Goal: Task Accomplishment & Management: Manage account settings

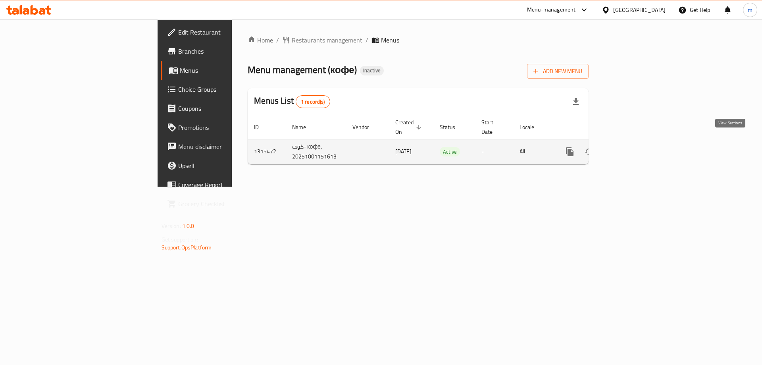
click at [631, 148] on icon "enhanced table" at bounding box center [626, 151] width 7 height 7
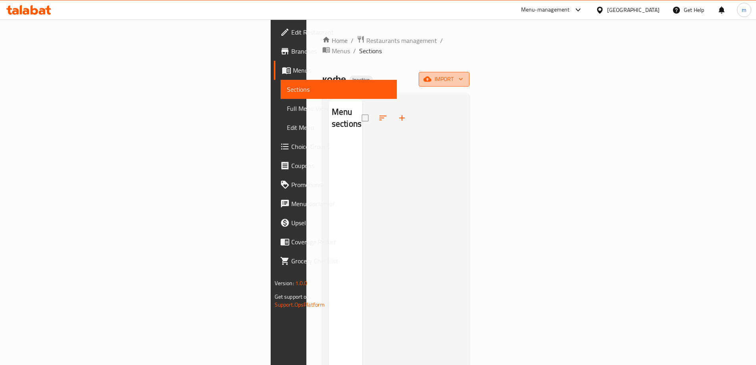
click at [431, 77] on icon "button" at bounding box center [427, 79] width 8 height 5
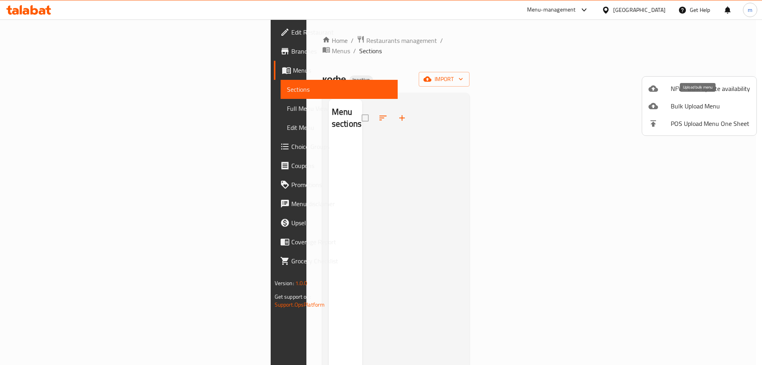
click at [687, 106] on span "Bulk Upload Menu" at bounding box center [710, 106] width 79 height 10
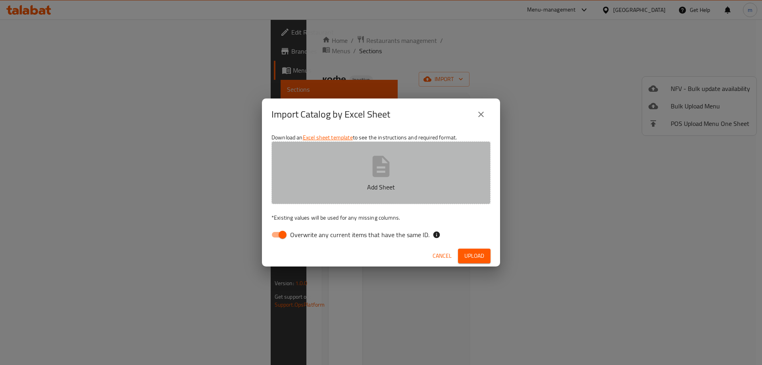
click at [377, 182] on p "Add Sheet" at bounding box center [381, 187] width 194 height 10
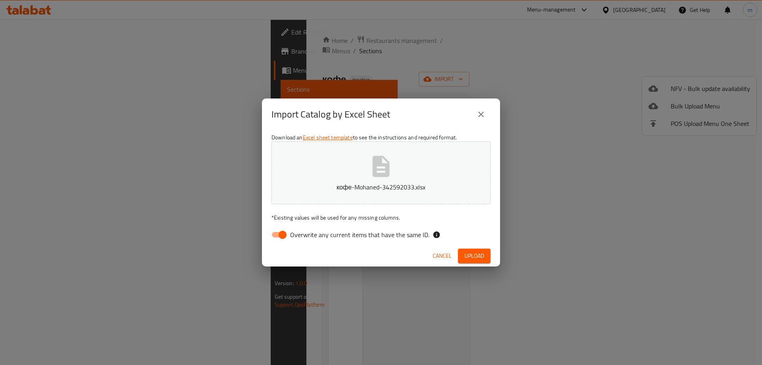
click at [281, 235] on input "Overwrite any current items that have the same ID." at bounding box center [282, 234] width 45 height 15
checkbox input "false"
click at [486, 254] on button "Upload" at bounding box center [474, 255] width 33 height 15
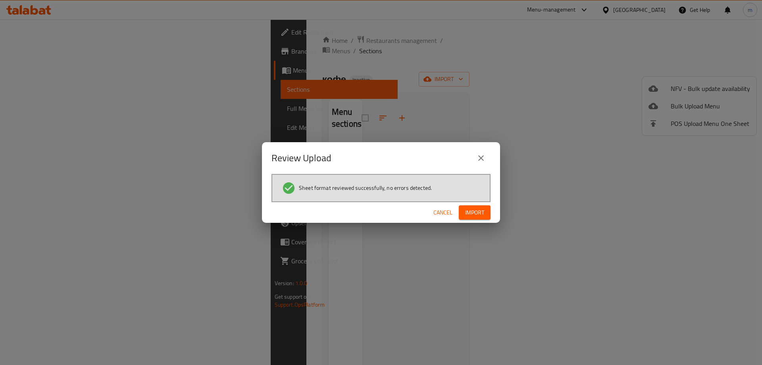
click at [480, 213] on span "Import" at bounding box center [474, 213] width 19 height 10
click at [483, 214] on span "Import" at bounding box center [474, 213] width 19 height 10
click at [489, 154] on button "close" at bounding box center [480, 157] width 19 height 19
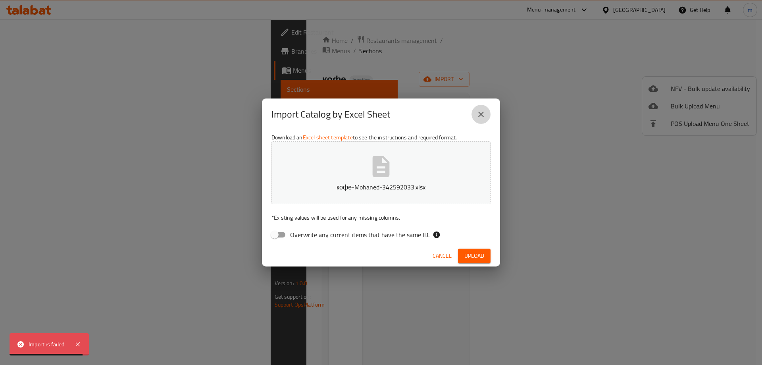
click at [481, 115] on icon "close" at bounding box center [481, 115] width 6 height 6
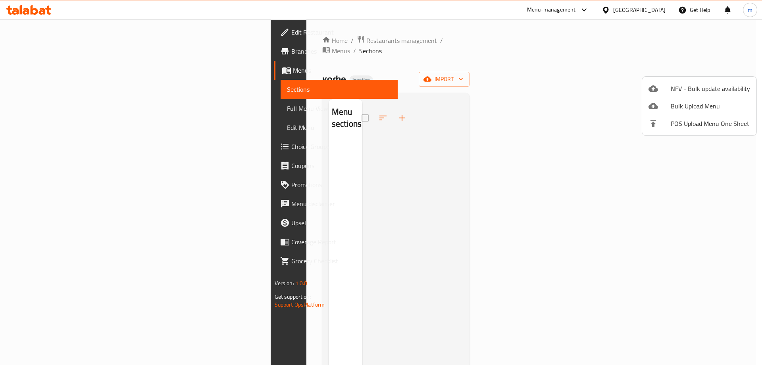
click at [203, 160] on div at bounding box center [381, 182] width 762 height 365
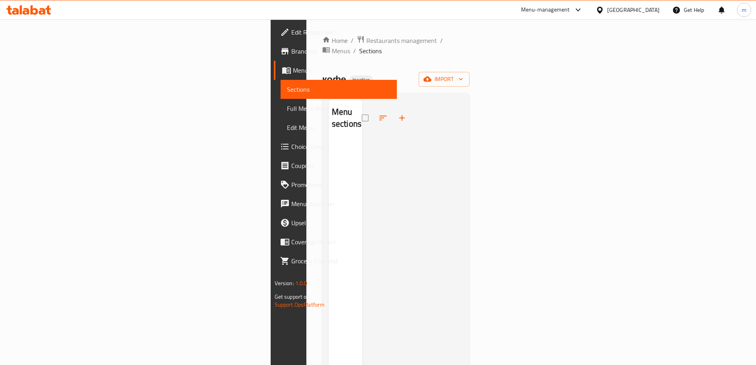
click at [287, 89] on span "Sections" at bounding box center [339, 90] width 104 height 10
click at [274, 78] on link "Menus" at bounding box center [335, 70] width 123 height 19
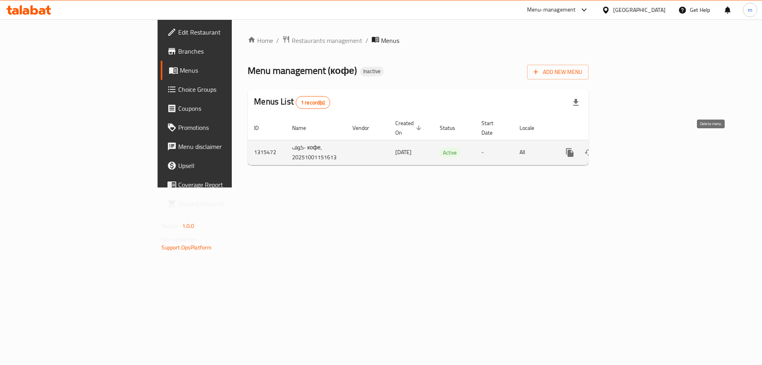
click at [611, 149] on icon "enhanced table" at bounding box center [608, 152] width 6 height 7
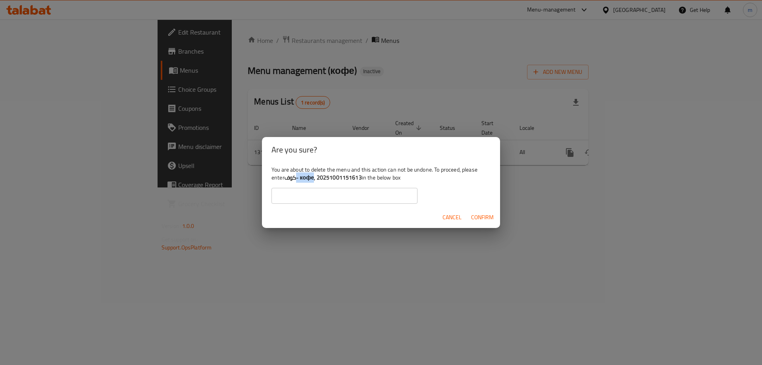
drag, startPoint x: 316, startPoint y: 177, endPoint x: 295, endPoint y: 177, distance: 20.2
click at [295, 178] on b "كوف- кофе, 20251001151613" at bounding box center [323, 177] width 77 height 10
click at [295, 177] on b "كوف- кофе, 20251001151613" at bounding box center [323, 177] width 77 height 10
click at [290, 180] on b "كوف- кофе, 20251001151613" at bounding box center [323, 177] width 77 height 10
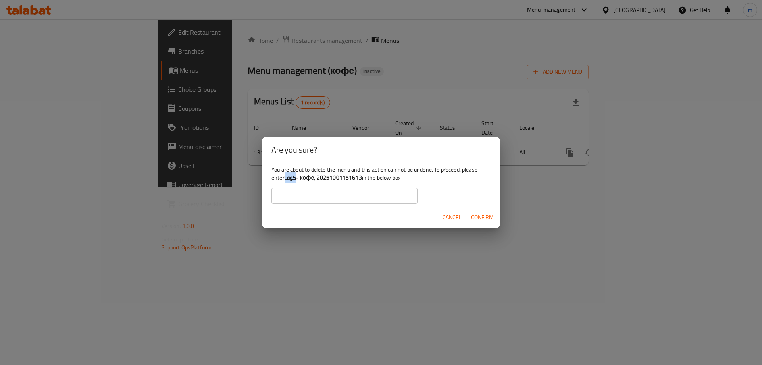
click at [290, 179] on b "كوف- кофе, 20251001151613" at bounding box center [323, 177] width 77 height 10
drag, startPoint x: 290, startPoint y: 191, endPoint x: 290, endPoint y: 186, distance: 5.2
click at [290, 191] on input "text" at bounding box center [344, 196] width 146 height 16
drag, startPoint x: 287, startPoint y: 179, endPoint x: 315, endPoint y: 178, distance: 27.4
click at [315, 178] on b "كوف- кофе, 20251001151613" at bounding box center [323, 177] width 77 height 10
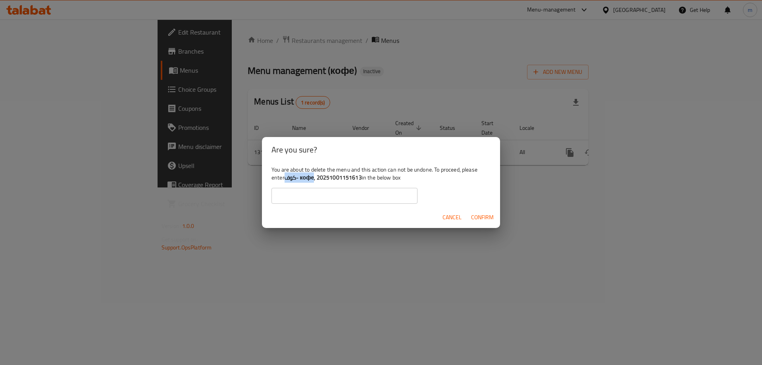
copy b "كوف- кофе"
click at [319, 201] on input "text" at bounding box center [344, 196] width 146 height 16
paste input "كوف- кофе"
click at [479, 214] on span "Confirm" at bounding box center [482, 217] width 23 height 10
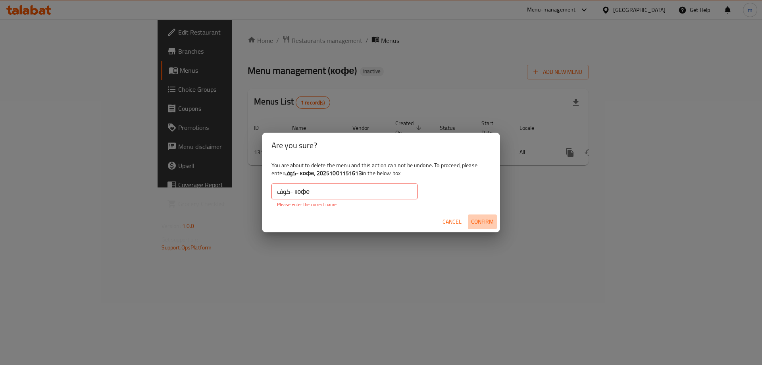
click at [478, 218] on span "Confirm" at bounding box center [482, 222] width 23 height 10
click at [329, 193] on input "كوف- кофе" at bounding box center [344, 191] width 146 height 16
click at [306, 194] on input "كوف- кофе" at bounding box center [344, 191] width 146 height 16
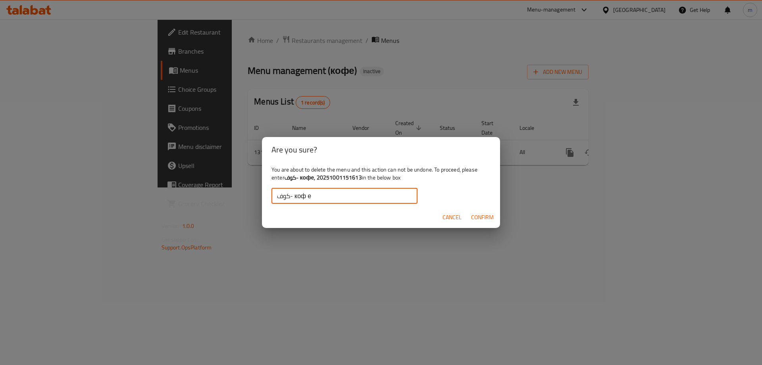
click at [473, 212] on button "Confirm" at bounding box center [482, 217] width 29 height 15
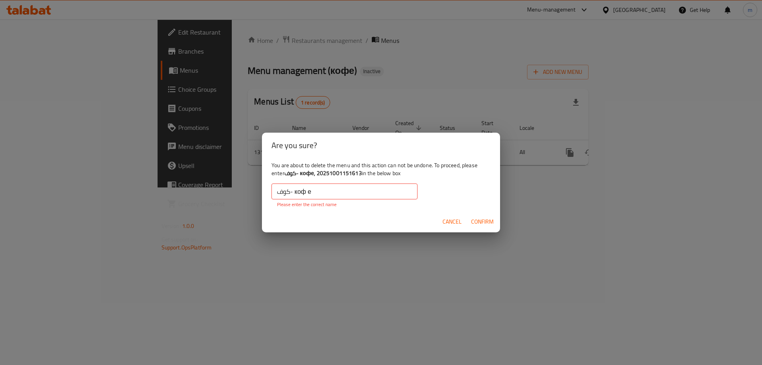
click at [308, 192] on input "كوف- коф е" at bounding box center [344, 191] width 146 height 16
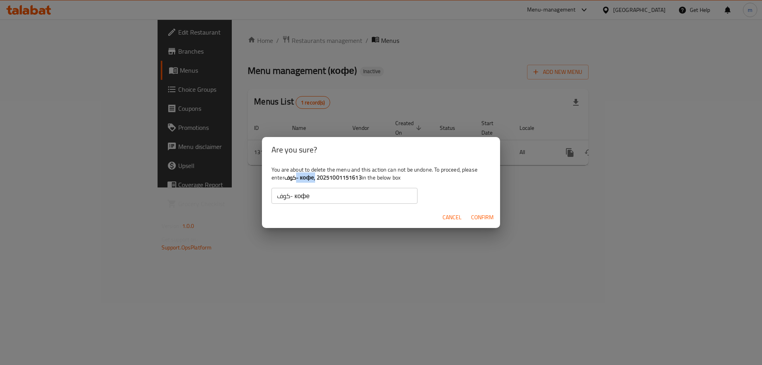
drag, startPoint x: 316, startPoint y: 177, endPoint x: 291, endPoint y: 179, distance: 24.6
click at [295, 177] on b "كوف- кофе, 20251001151613" at bounding box center [323, 177] width 77 height 10
click at [289, 178] on b "كوف- кофе, 20251001151613" at bounding box center [323, 177] width 77 height 10
drag, startPoint x: 286, startPoint y: 177, endPoint x: 316, endPoint y: 181, distance: 30.4
click at [316, 181] on b "كوف- кофе, 20251001151613" at bounding box center [323, 177] width 77 height 10
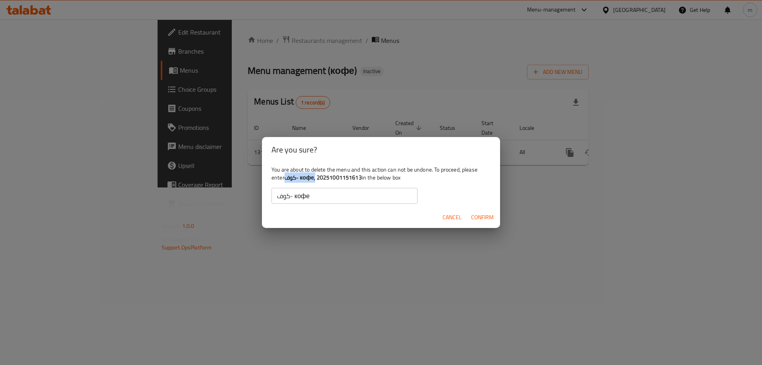
copy b "كوف- кофе,"
click at [300, 200] on input "كوف- кофе" at bounding box center [344, 196] width 146 height 16
paste input ","
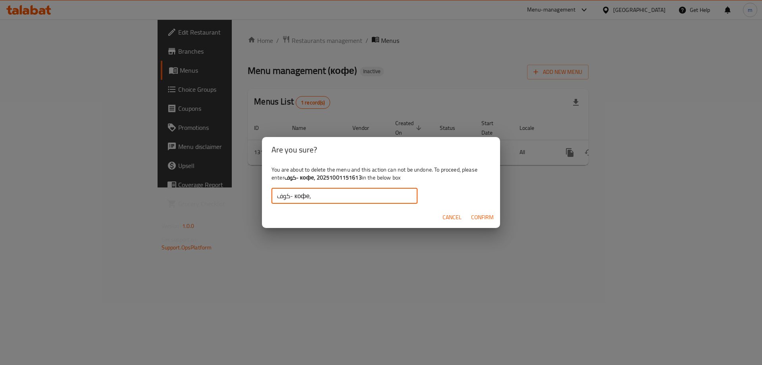
type input "كوف- кофе,"
click at [473, 216] on span "Confirm" at bounding box center [482, 217] width 23 height 10
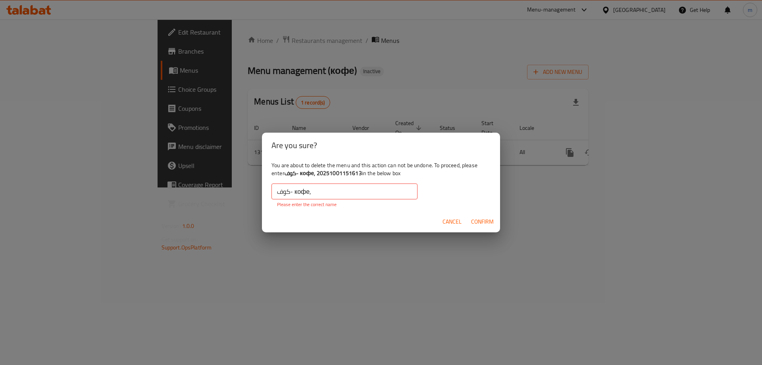
click at [473, 216] on button "Confirm" at bounding box center [482, 221] width 29 height 15
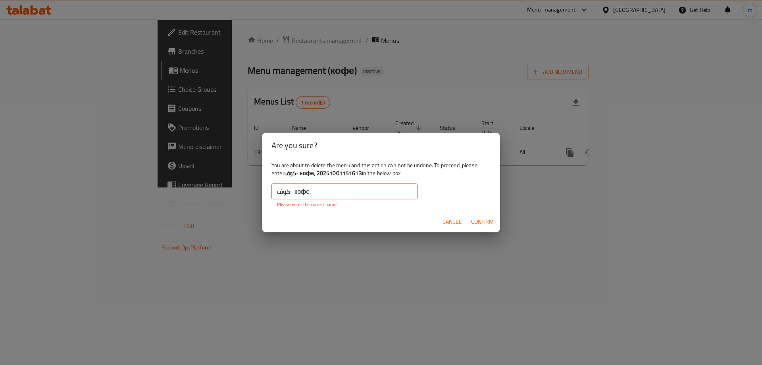
click at [473, 216] on button "Confirm" at bounding box center [482, 221] width 29 height 15
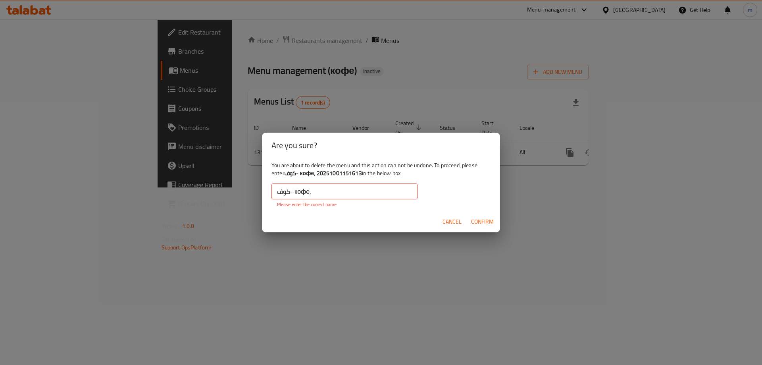
click at [473, 216] on button "Confirm" at bounding box center [482, 221] width 29 height 15
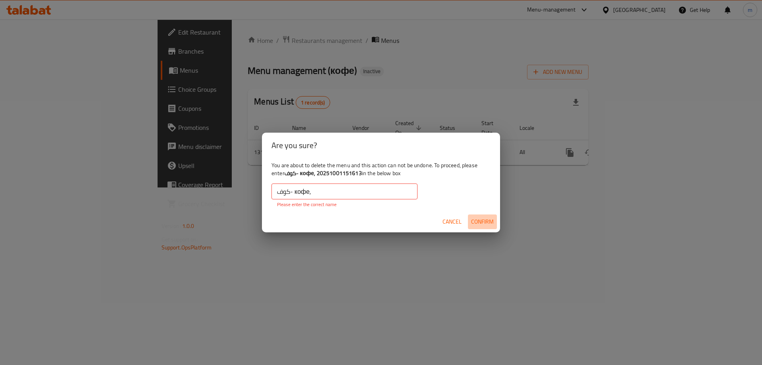
click at [473, 216] on button "Confirm" at bounding box center [482, 221] width 29 height 15
click at [453, 228] on button "Cancel" at bounding box center [451, 221] width 25 height 15
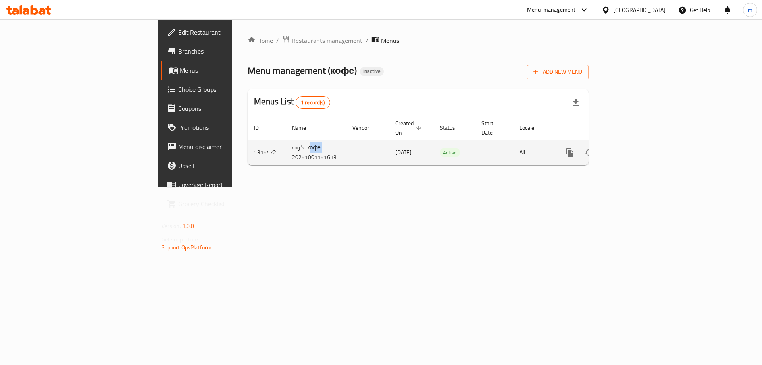
drag, startPoint x: 219, startPoint y: 139, endPoint x: 204, endPoint y: 137, distance: 16.0
click at [286, 140] on td "كوف- кофе, 20251001151613" at bounding box center [316, 152] width 60 height 25
click at [286, 143] on td "كوف- кофе, 20251001151613" at bounding box center [316, 152] width 60 height 25
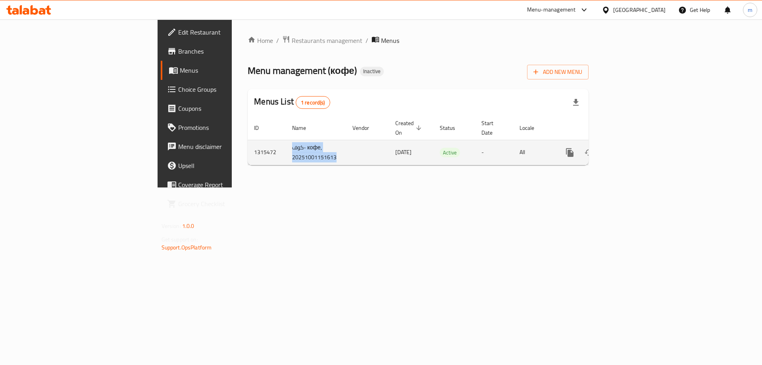
click at [613, 148] on icon "enhanced table" at bounding box center [608, 153] width 10 height 10
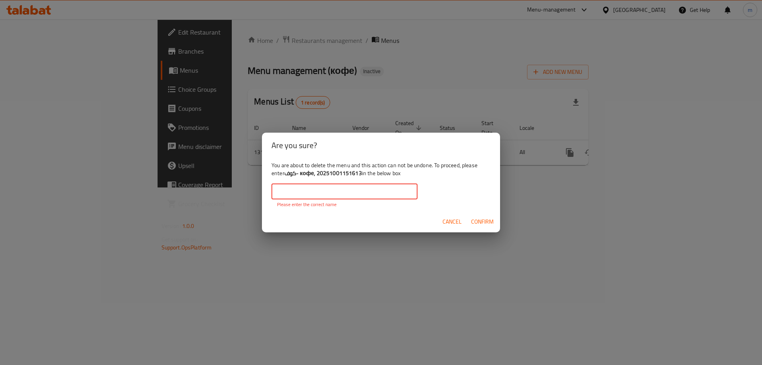
click at [369, 189] on input "text" at bounding box center [344, 191] width 146 height 16
paste input "كوف- кофе, 20251001151613"
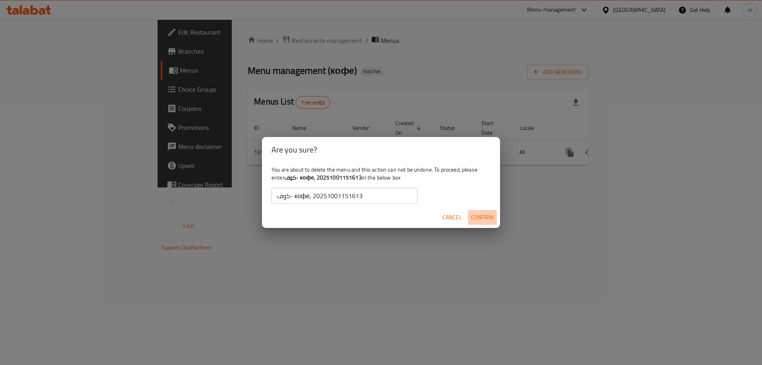
click at [481, 218] on span "Confirm" at bounding box center [482, 217] width 23 height 10
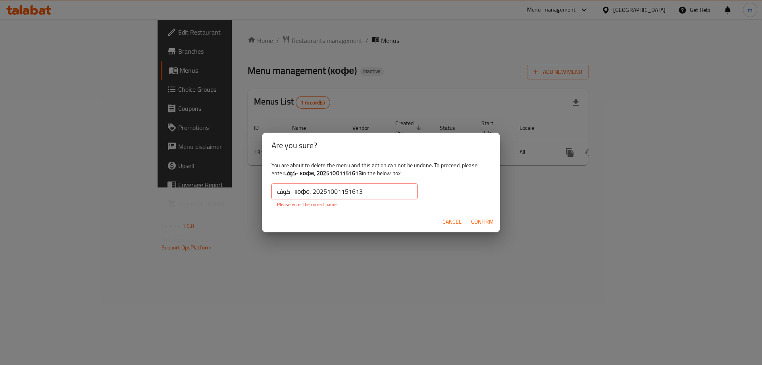
click at [480, 219] on span "Confirm" at bounding box center [482, 222] width 23 height 10
click at [370, 189] on input "كوف- кофе, 20251001151613" at bounding box center [344, 191] width 146 height 16
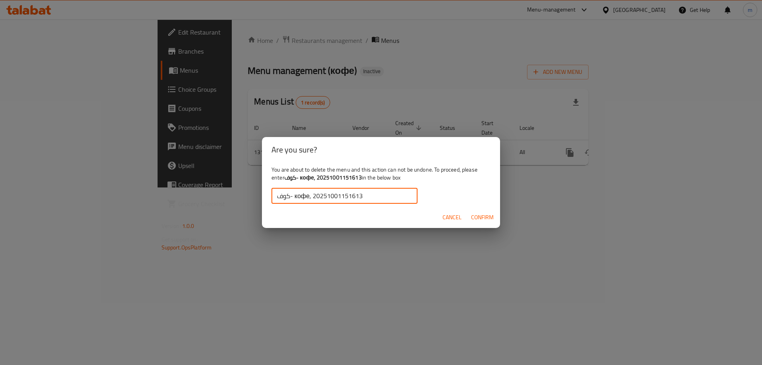
type input "كوف- кофе, 20251001151613"
click at [485, 219] on span "Confirm" at bounding box center [482, 217] width 23 height 10
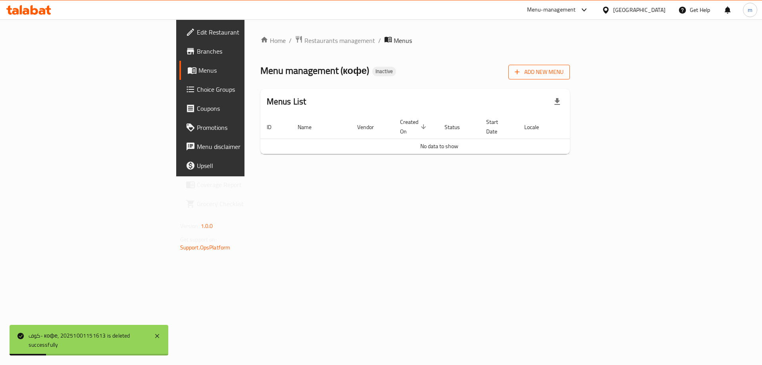
click at [564, 69] on span "Add New Menu" at bounding box center [539, 72] width 49 height 10
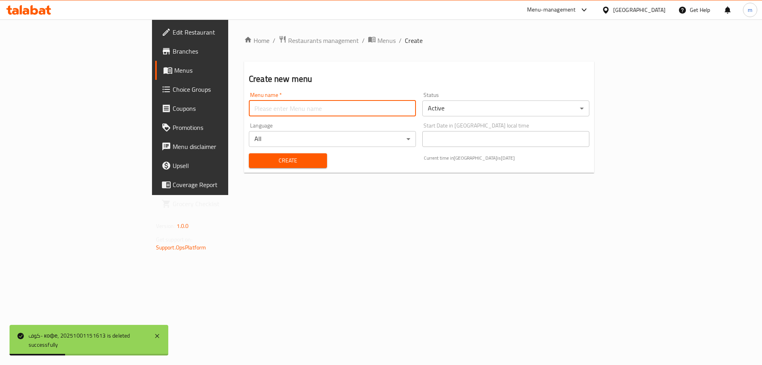
click at [319, 112] on input "text" at bounding box center [332, 108] width 167 height 16
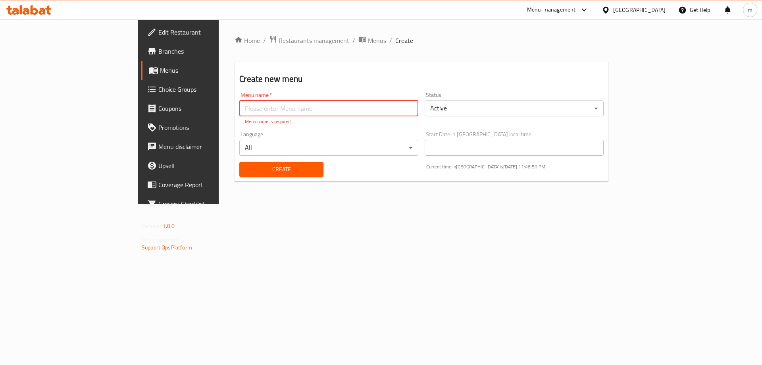
click at [239, 111] on input "text" at bounding box center [328, 108] width 179 height 16
paste input "كوف- кофе"
type input "كوف- кофе"
click at [235, 170] on div "Create" at bounding box center [281, 169] width 93 height 24
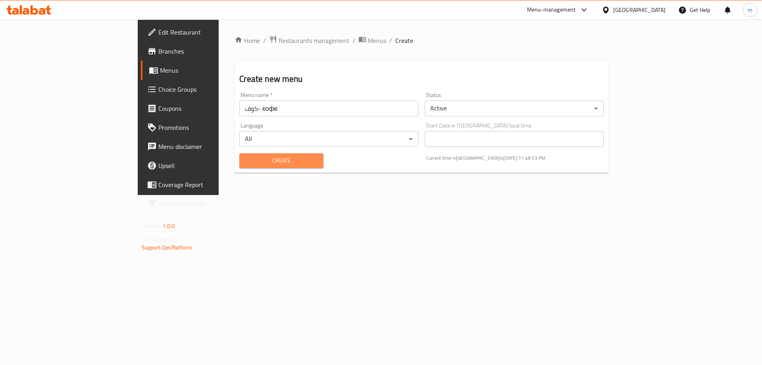
click at [246, 164] on span "Create" at bounding box center [281, 161] width 71 height 10
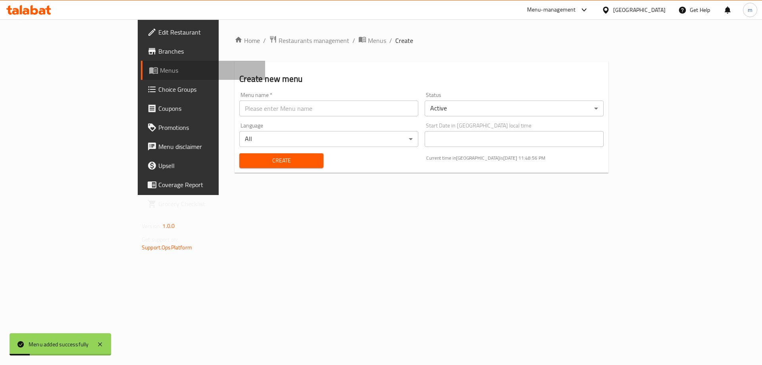
click at [160, 73] on span "Menus" at bounding box center [209, 70] width 99 height 10
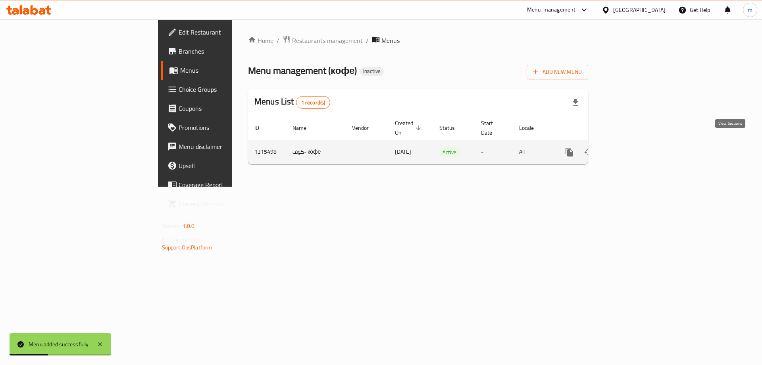
click at [636, 144] on link "enhanced table" at bounding box center [626, 151] width 19 height 19
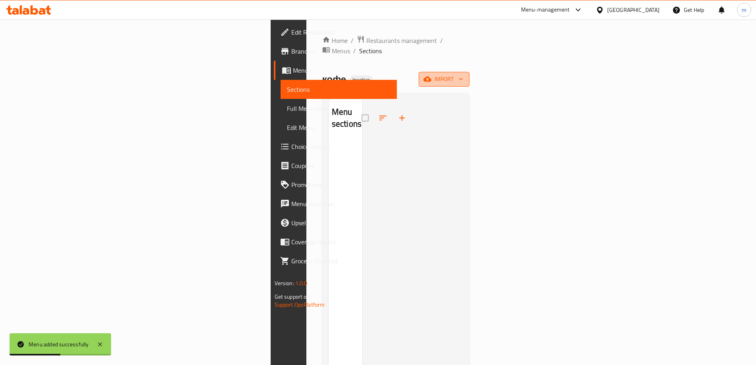
click at [463, 74] on span "import" at bounding box center [444, 79] width 38 height 10
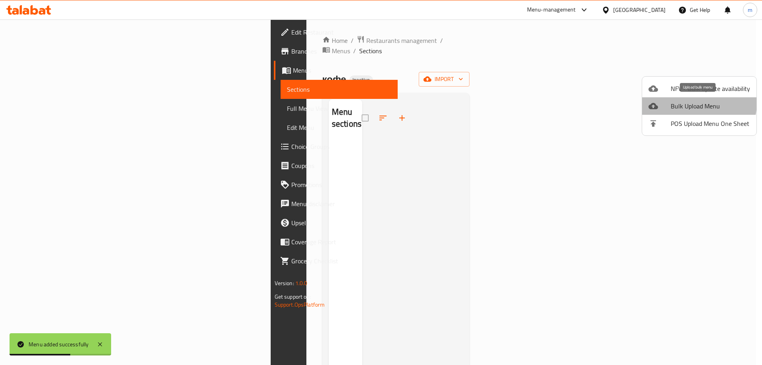
click at [683, 102] on span "Bulk Upload Menu" at bounding box center [710, 106] width 79 height 10
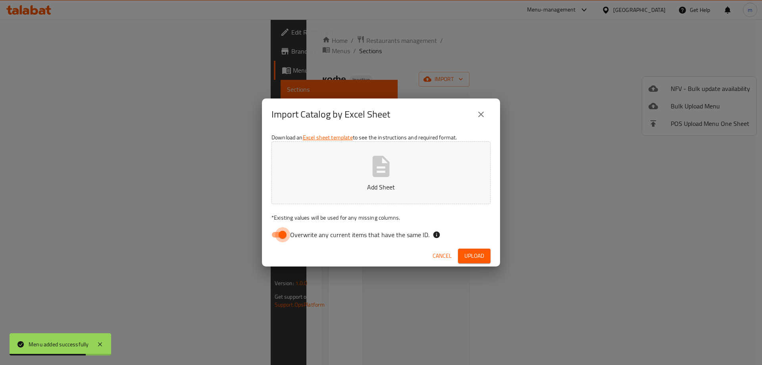
click at [275, 234] on input "Overwrite any current items that have the same ID." at bounding box center [282, 234] width 45 height 15
checkbox input "false"
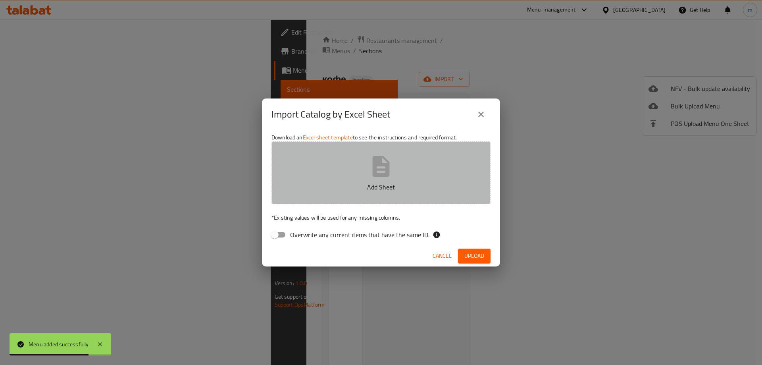
click at [344, 190] on p "Add Sheet" at bounding box center [381, 187] width 194 height 10
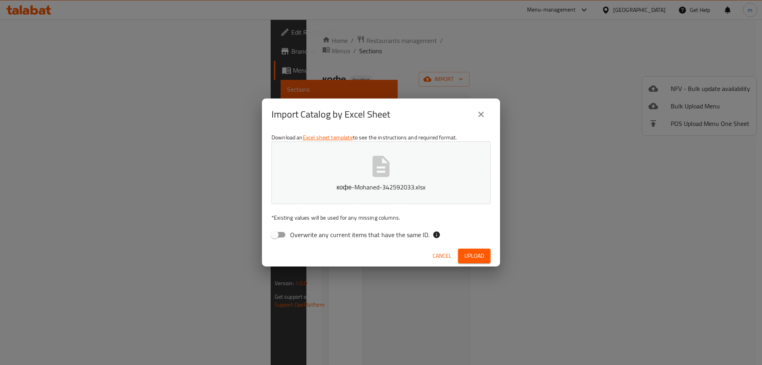
click at [475, 258] on span "Upload" at bounding box center [474, 256] width 20 height 10
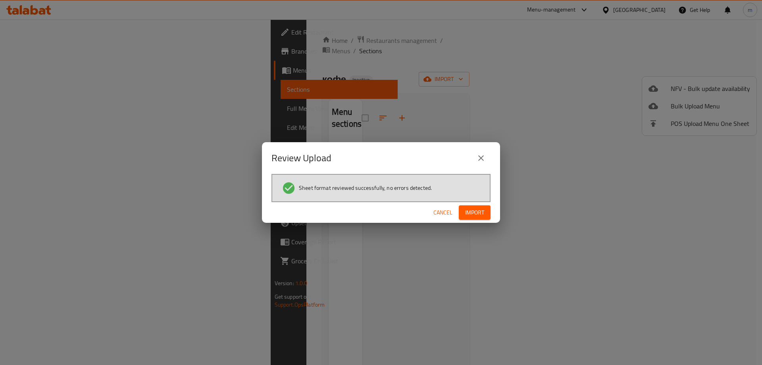
click at [484, 212] on button "Import" at bounding box center [475, 212] width 32 height 15
click at [445, 213] on span "Cancel" at bounding box center [442, 213] width 19 height 10
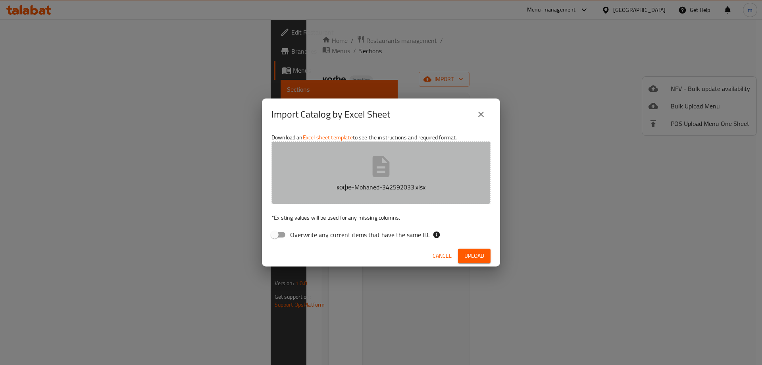
click at [404, 166] on button "кофе-Mohaned-342592033.xlsx" at bounding box center [380, 172] width 219 height 63
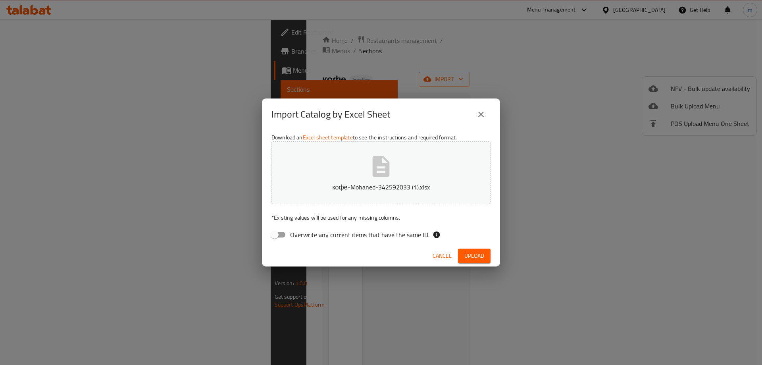
click at [486, 255] on button "Upload" at bounding box center [474, 255] width 33 height 15
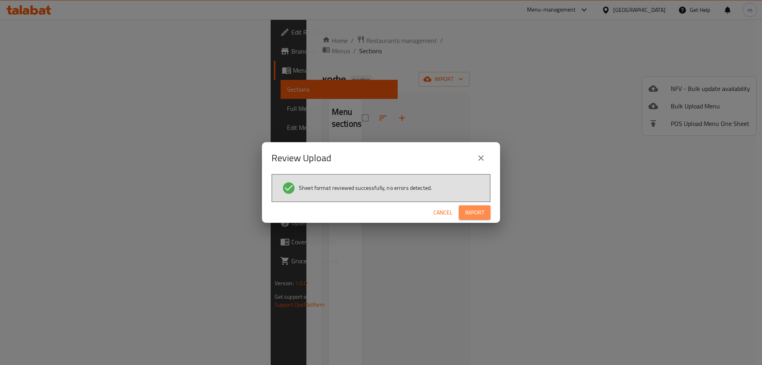
click at [469, 209] on span "Import" at bounding box center [474, 213] width 19 height 10
click at [483, 214] on span "Import" at bounding box center [474, 213] width 19 height 10
click at [483, 214] on span "button" at bounding box center [477, 212] width 13 height 8
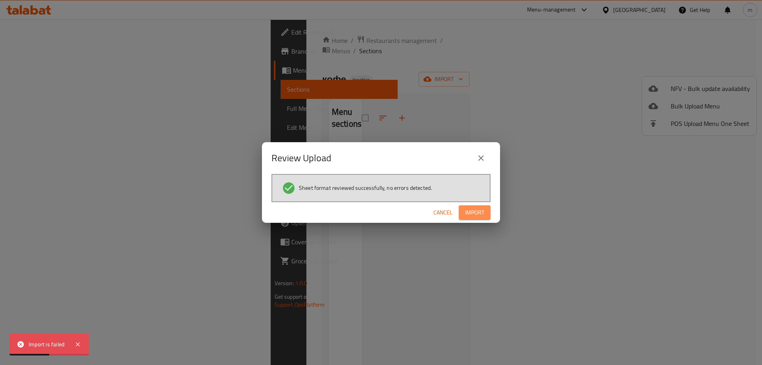
click at [483, 214] on span "Import" at bounding box center [474, 213] width 19 height 10
click at [483, 145] on div "Review Upload" at bounding box center [381, 158] width 238 height 32
click at [481, 160] on icon "close" at bounding box center [481, 158] width 10 height 10
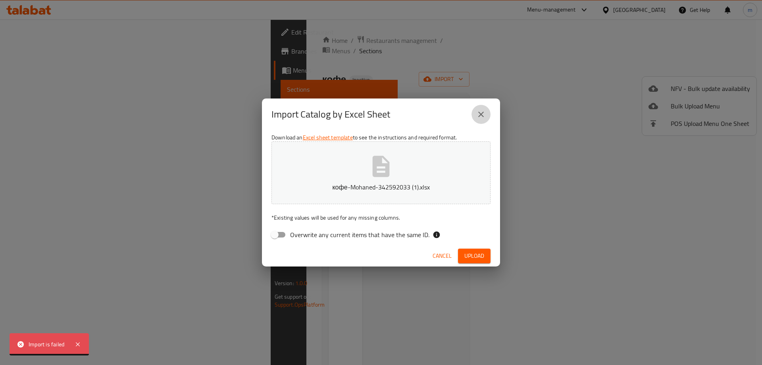
drag, startPoint x: 477, startPoint y: 113, endPoint x: 85, endPoint y: 33, distance: 400.1
click at [469, 110] on div "Import Catalog by Excel Sheet" at bounding box center [380, 114] width 219 height 19
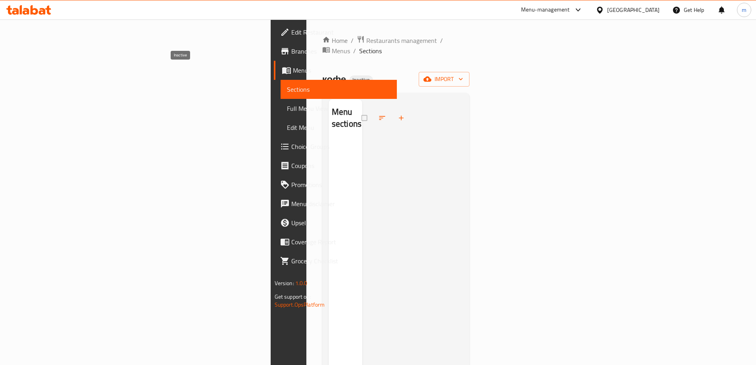
click at [349, 77] on span "Inactive" at bounding box center [361, 80] width 24 height 7
click at [293, 72] on span "Menus" at bounding box center [342, 70] width 98 height 10
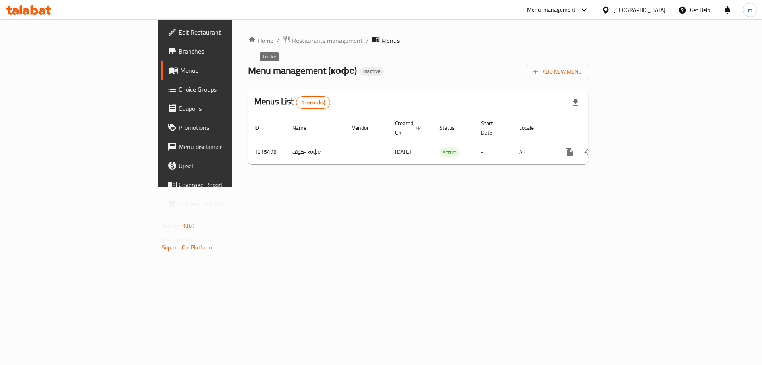
click at [360, 71] on span "Inactive" at bounding box center [372, 71] width 24 height 7
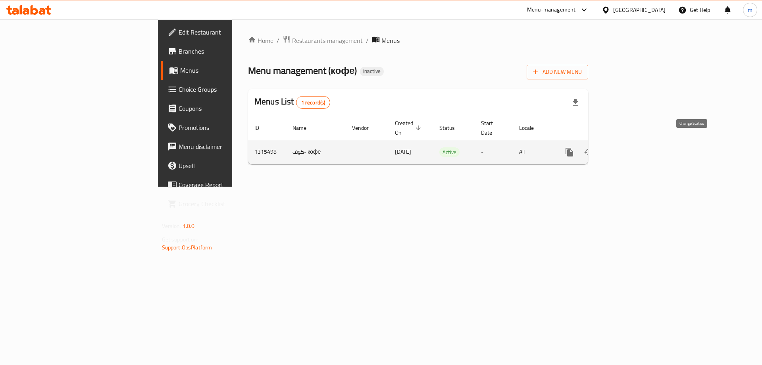
click at [593, 147] on icon "enhanced table" at bounding box center [589, 152] width 10 height 10
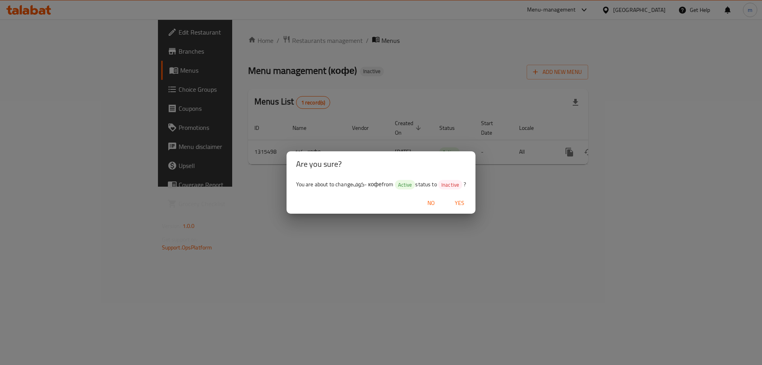
click at [470, 208] on button "Yes" at bounding box center [459, 203] width 25 height 15
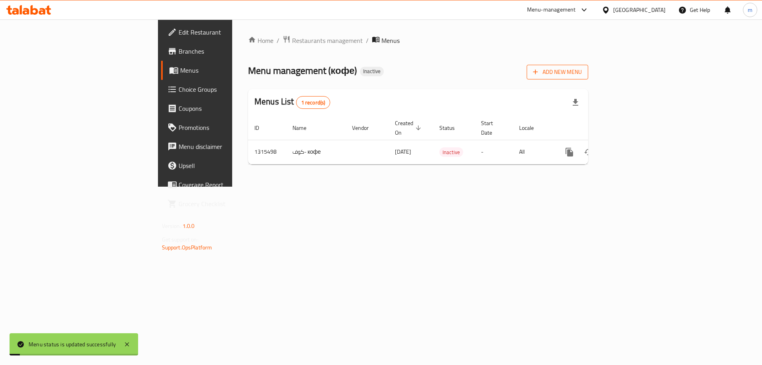
click at [582, 73] on span "Add New Menu" at bounding box center [557, 72] width 49 height 10
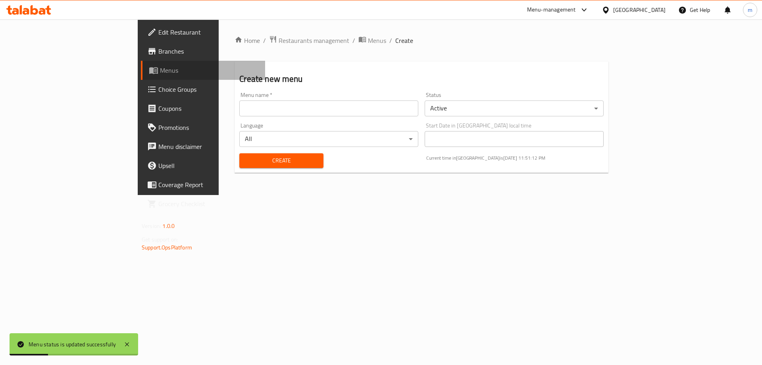
click at [160, 74] on span "Menus" at bounding box center [209, 70] width 99 height 10
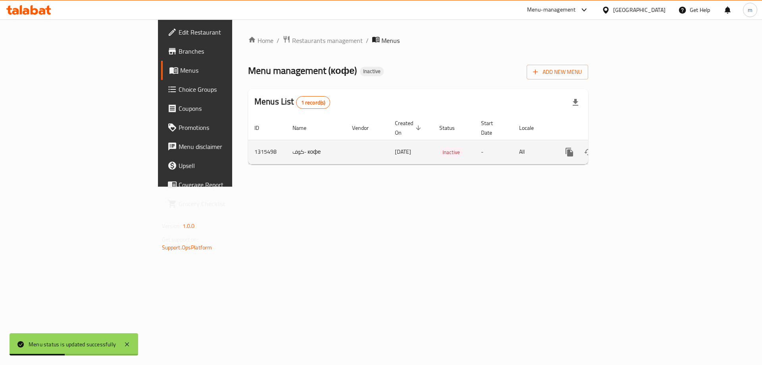
click at [636, 144] on link "enhanced table" at bounding box center [626, 151] width 19 height 19
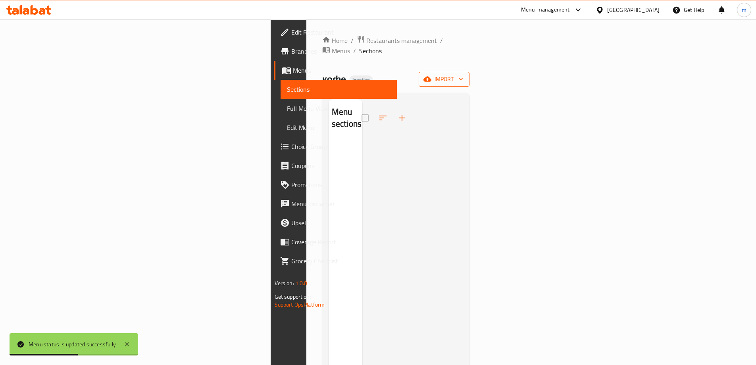
click at [469, 76] on button "import" at bounding box center [444, 79] width 51 height 15
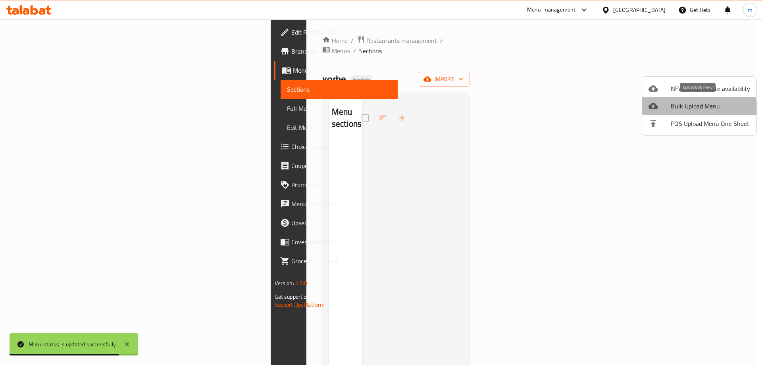
click at [693, 110] on span "Bulk Upload Menu" at bounding box center [710, 106] width 79 height 10
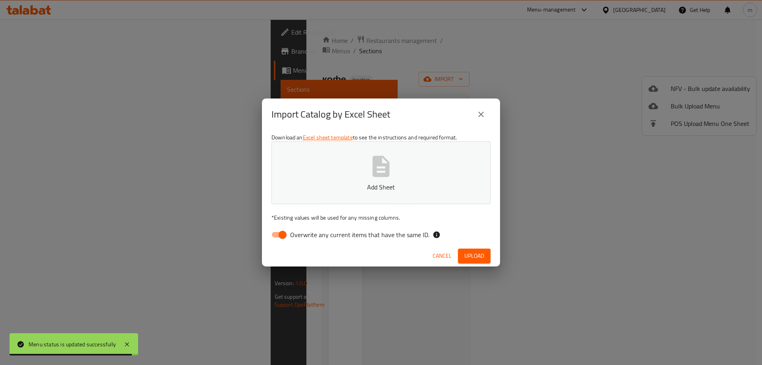
click at [337, 174] on button "Add Sheet" at bounding box center [380, 172] width 219 height 63
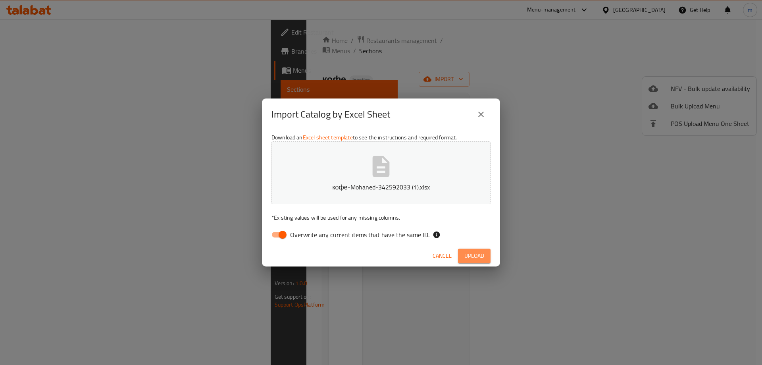
click at [465, 250] on button "Upload" at bounding box center [474, 255] width 33 height 15
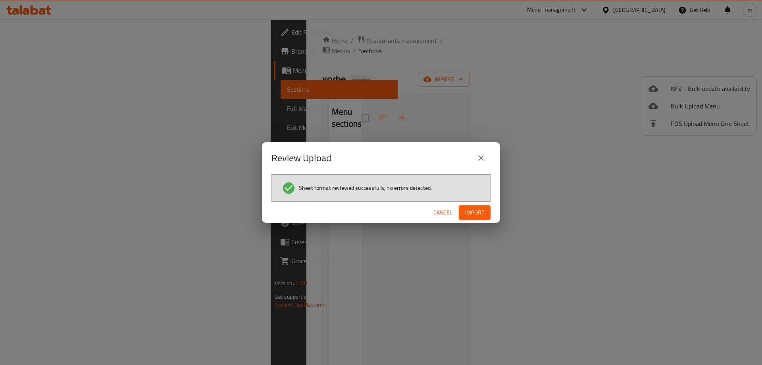
click at [476, 208] on span "Import" at bounding box center [474, 213] width 19 height 10
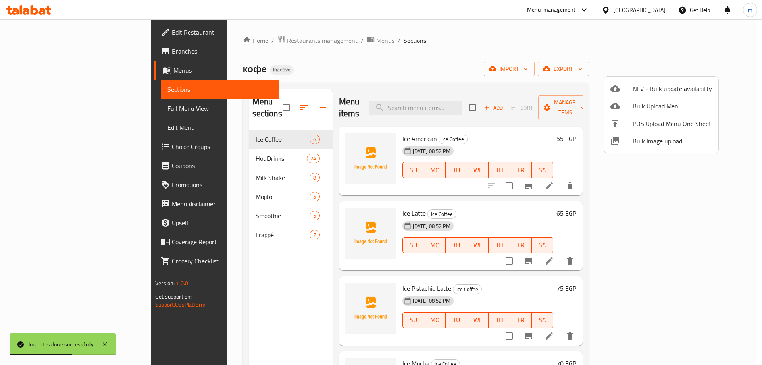
click at [431, 42] on div at bounding box center [381, 182] width 762 height 365
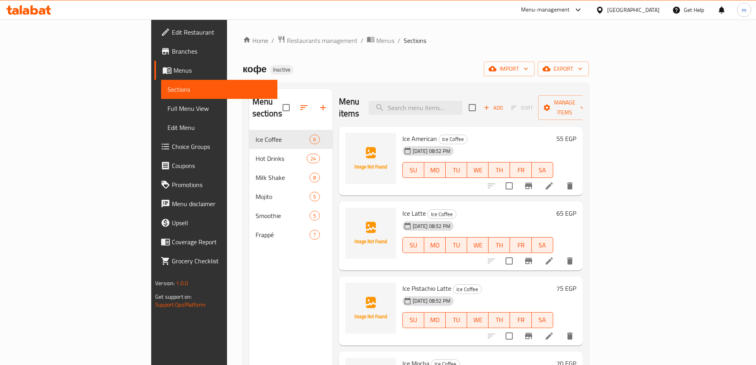
click at [173, 72] on span "Menus" at bounding box center [222, 70] width 98 height 10
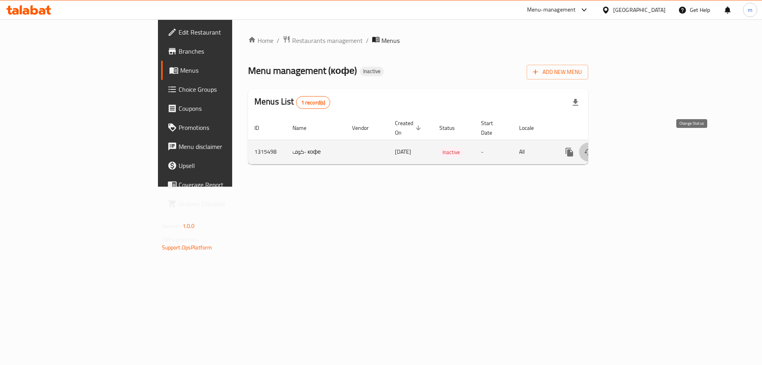
click at [593, 149] on icon "enhanced table" at bounding box center [588, 152] width 9 height 6
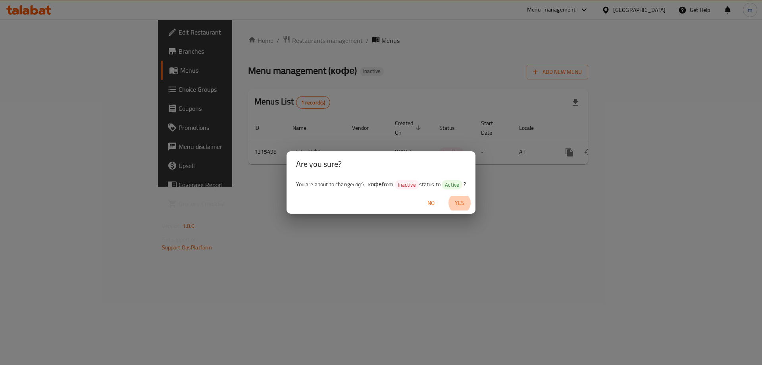
click at [447, 196] on button "Yes" at bounding box center [459, 203] width 25 height 15
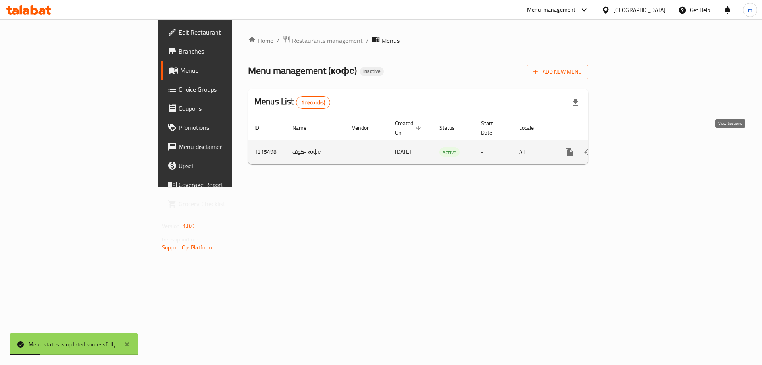
click at [636, 143] on link "enhanced table" at bounding box center [626, 151] width 19 height 19
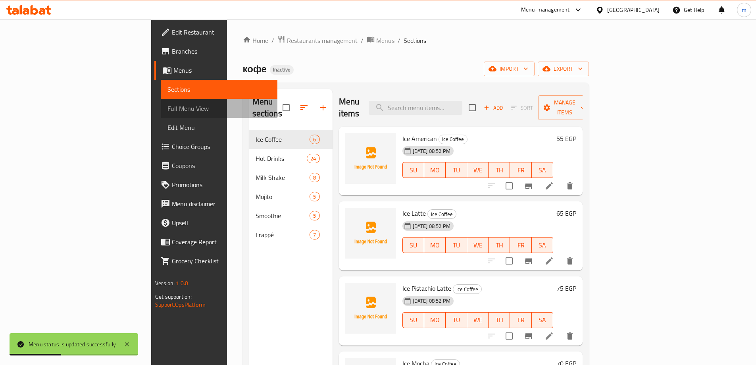
click at [167, 106] on span "Full Menu View" at bounding box center [219, 109] width 104 height 10
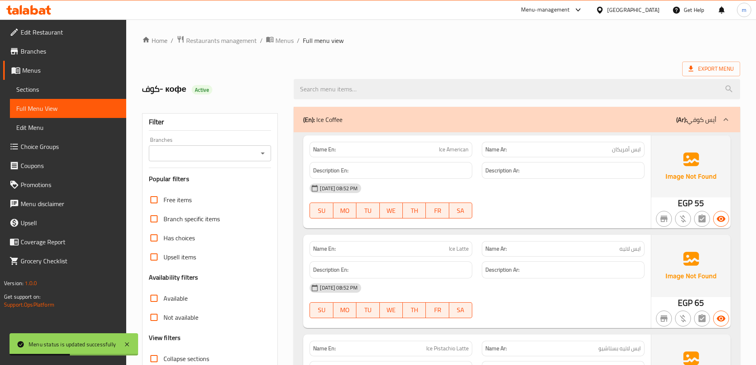
scroll to position [198, 0]
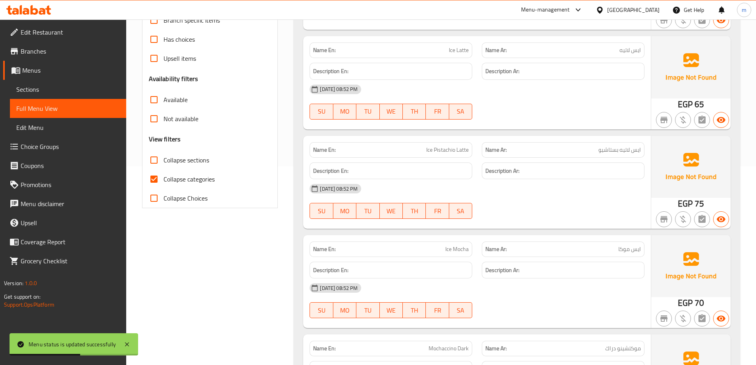
click at [192, 180] on span "Collapse categories" at bounding box center [189, 179] width 51 height 10
click at [164, 180] on input "Collapse categories" at bounding box center [153, 178] width 19 height 19
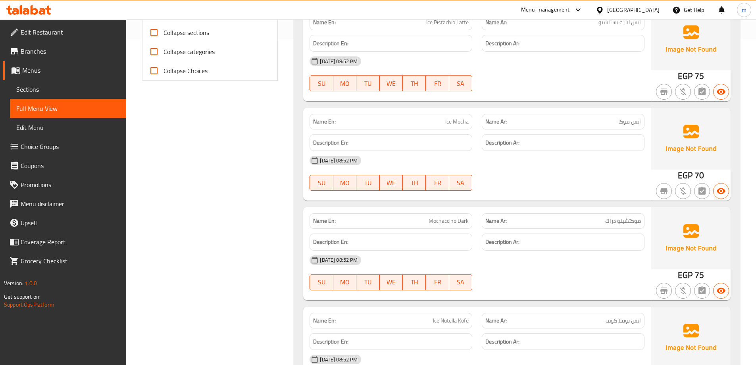
scroll to position [323, 0]
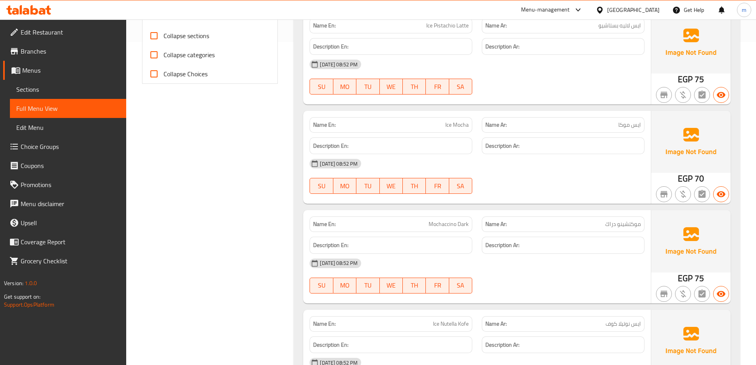
click at [201, 54] on span "Collapse categories" at bounding box center [189, 55] width 51 height 10
click at [164, 54] on input "Collapse categories" at bounding box center [153, 54] width 19 height 19
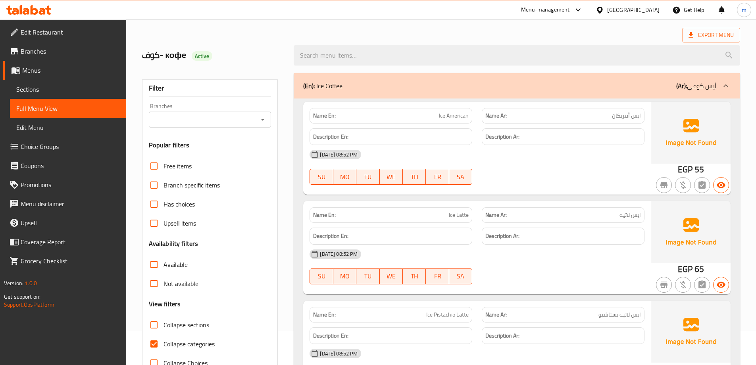
scroll to position [119, 0]
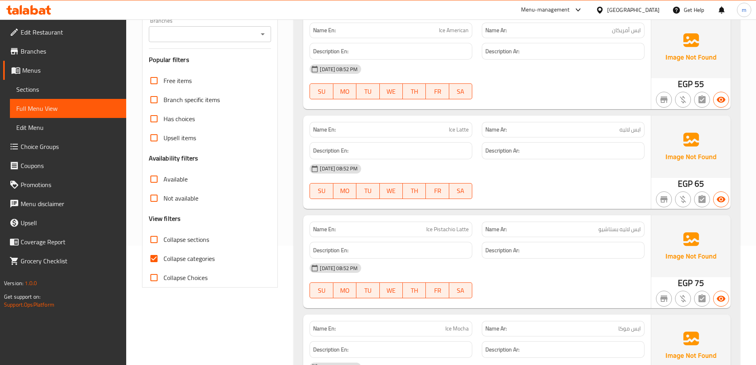
click at [203, 258] on span "Collapse categories" at bounding box center [189, 259] width 51 height 10
click at [164, 258] on input "Collapse categories" at bounding box center [153, 258] width 19 height 19
checkbox input "false"
click at [199, 277] on span "Collapse Choices" at bounding box center [186, 278] width 44 height 10
click at [164, 277] on input "Collapse Choices" at bounding box center [153, 277] width 19 height 19
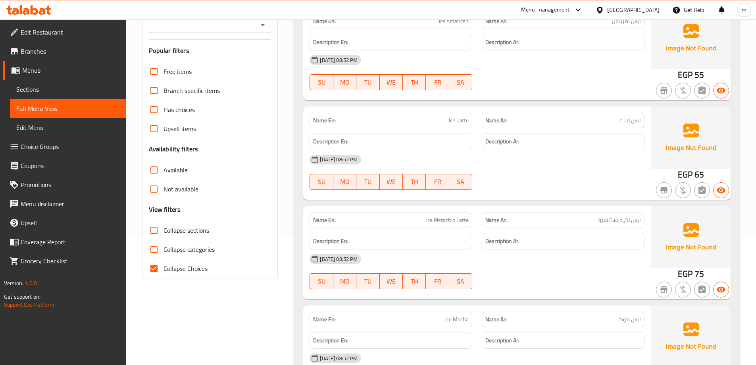
scroll to position [159, 0]
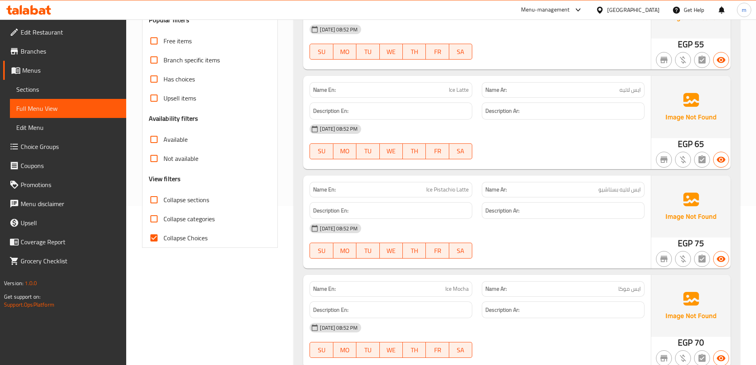
click at [181, 239] on span "Collapse Choices" at bounding box center [186, 238] width 44 height 10
click at [164, 239] on input "Collapse Choices" at bounding box center [153, 237] width 19 height 19
checkbox input "false"
click at [196, 190] on label "Collapse sections" at bounding box center [176, 199] width 65 height 19
click at [164, 190] on input "Collapse sections" at bounding box center [153, 199] width 19 height 19
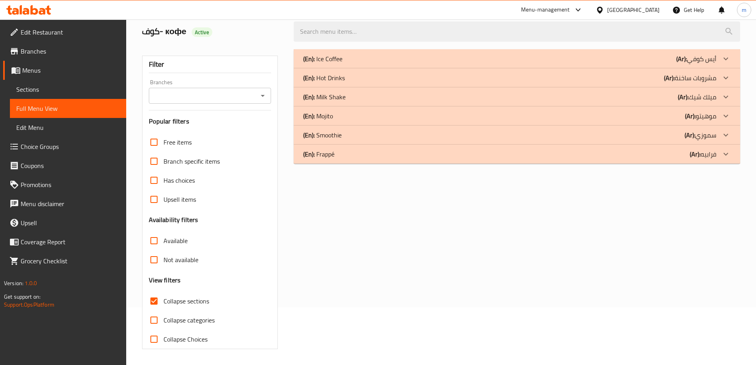
click at [192, 296] on span "Collapse sections" at bounding box center [187, 301] width 46 height 10
click at [164, 291] on input "Collapse sections" at bounding box center [153, 300] width 19 height 19
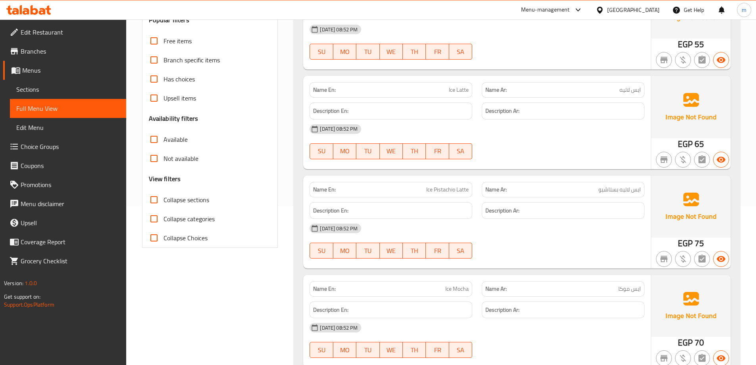
click at [192, 195] on span "Collapse sections" at bounding box center [187, 200] width 46 height 10
click at [164, 195] on input "Collapse sections" at bounding box center [153, 199] width 19 height 19
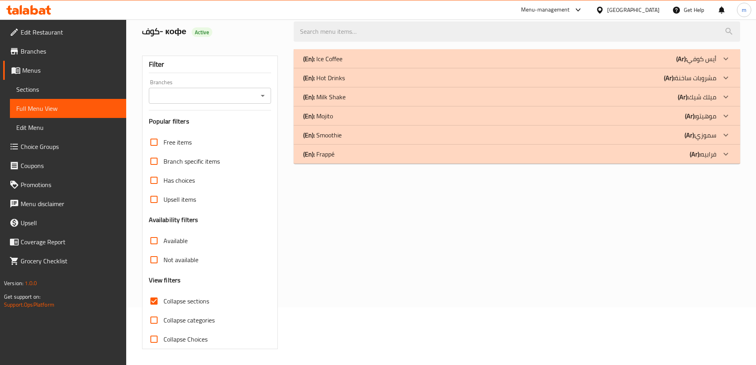
scroll to position [58, 0]
click at [198, 301] on span "Collapse sections" at bounding box center [187, 301] width 46 height 10
click at [164, 301] on input "Collapse sections" at bounding box center [153, 300] width 19 height 19
checkbox input "false"
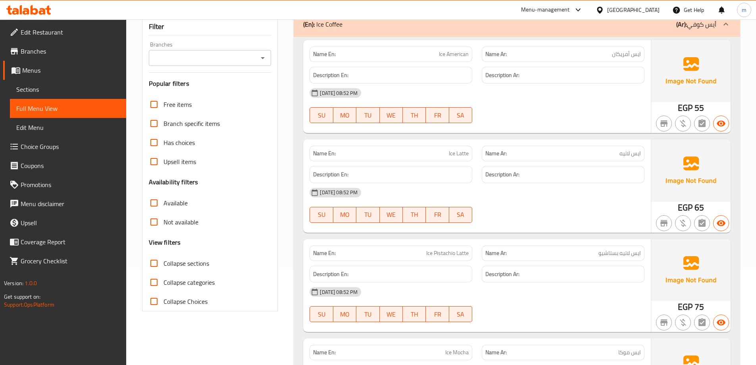
scroll to position [97, 0]
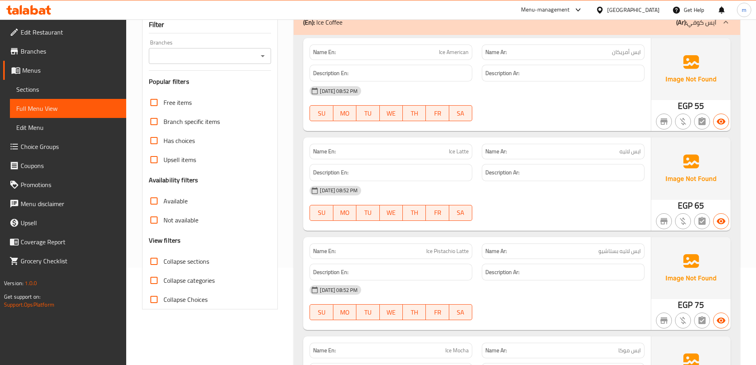
click at [194, 285] on span "Collapse categories" at bounding box center [189, 280] width 51 height 10
click at [164, 285] on input "Collapse categories" at bounding box center [153, 280] width 19 height 19
click at [194, 285] on span "Collapse categories" at bounding box center [189, 280] width 51 height 10
click at [164, 285] on input "Collapse categories" at bounding box center [153, 280] width 19 height 19
checkbox input "false"
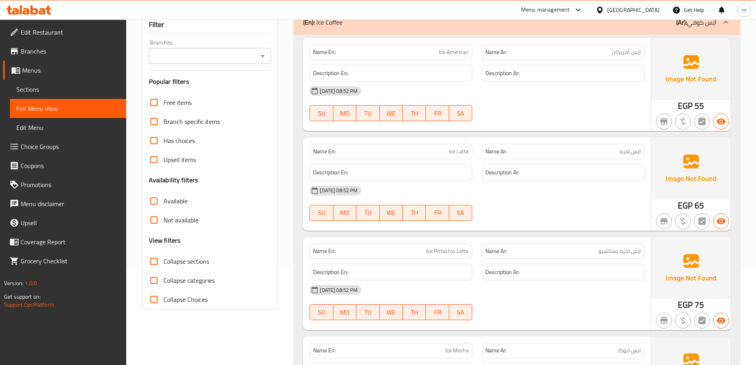
click at [187, 296] on span "Collapse Choices" at bounding box center [186, 299] width 44 height 10
click at [164, 296] on input "Collapse Choices" at bounding box center [153, 299] width 19 height 19
click at [187, 298] on span "Collapse Choices" at bounding box center [186, 299] width 44 height 10
click at [164, 298] on input "Collapse Choices" at bounding box center [153, 299] width 19 height 19
checkbox input "false"
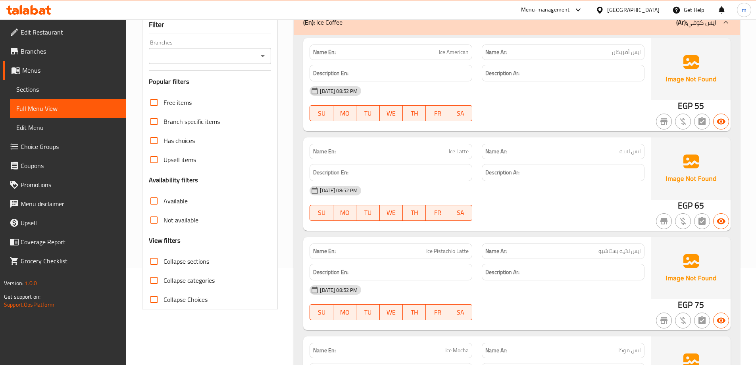
click at [187, 222] on span "Not available" at bounding box center [181, 220] width 35 height 10
click at [164, 222] on input "Not available" at bounding box center [153, 219] width 19 height 19
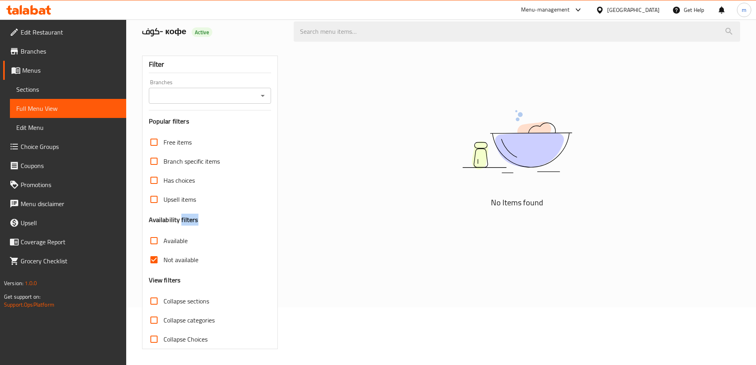
click at [187, 222] on h3 "Availability filters" at bounding box center [174, 219] width 50 height 9
click at [182, 260] on span "Not available" at bounding box center [181, 260] width 35 height 10
click at [164, 260] on input "Not available" at bounding box center [153, 259] width 19 height 19
checkbox input "false"
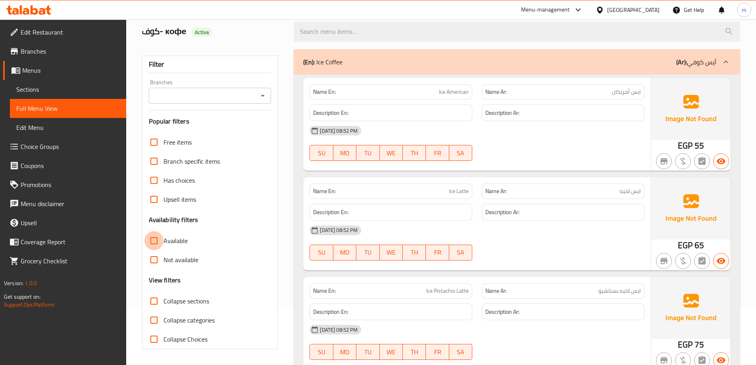
click at [160, 239] on input "Available" at bounding box center [153, 240] width 19 height 19
checkbox input "false"
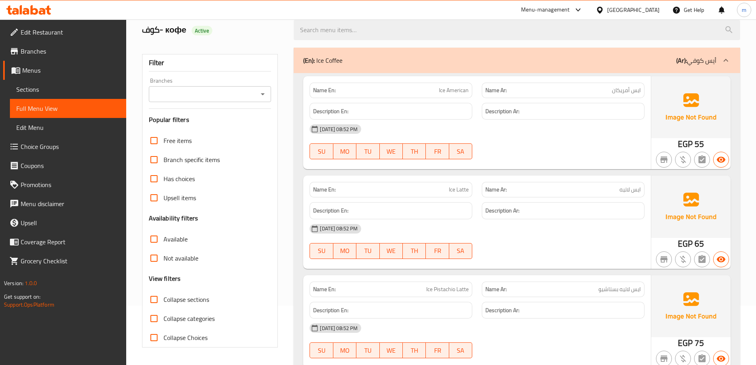
scroll to position [79, 0]
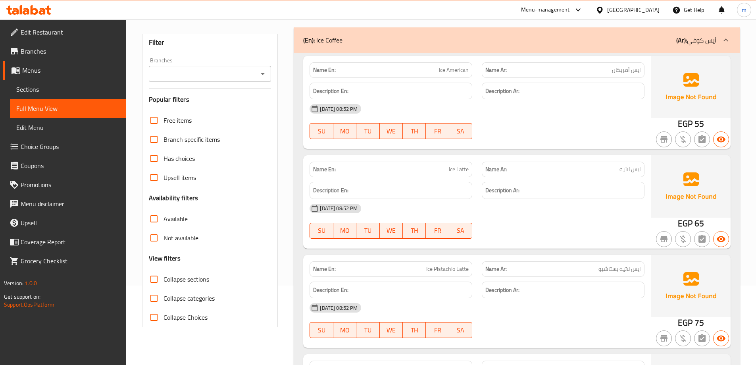
click at [175, 278] on span "Collapse sections" at bounding box center [187, 279] width 46 height 10
click at [164, 278] on input "Collapse sections" at bounding box center [153, 278] width 19 height 19
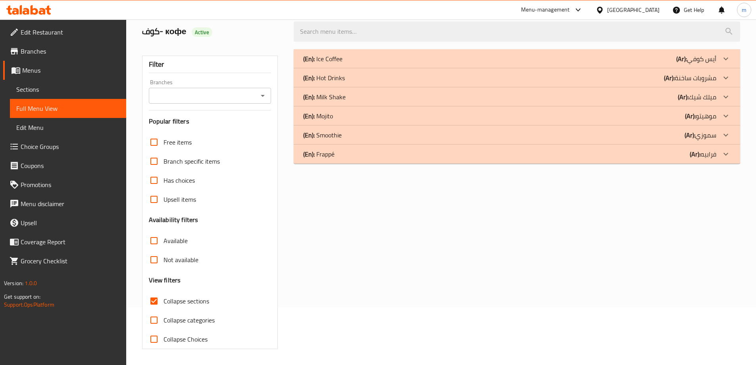
scroll to position [58, 0]
click at [393, 74] on div "(En): Hot Drinks (Ar): مشروبات ساخنة" at bounding box center [509, 78] width 413 height 10
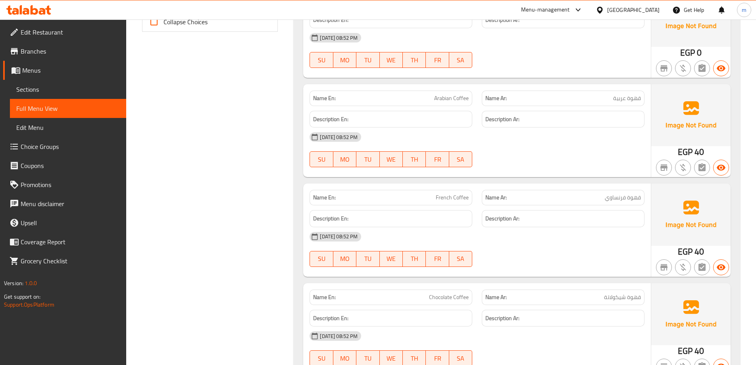
scroll to position [375, 0]
click at [569, 158] on div "01-10-2025 08:52 PM SU MO TU WE TH FR SA" at bounding box center [477, 149] width 344 height 44
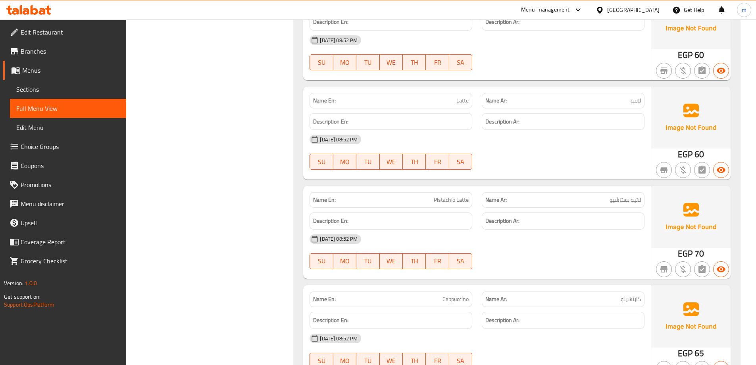
scroll to position [1376, 0]
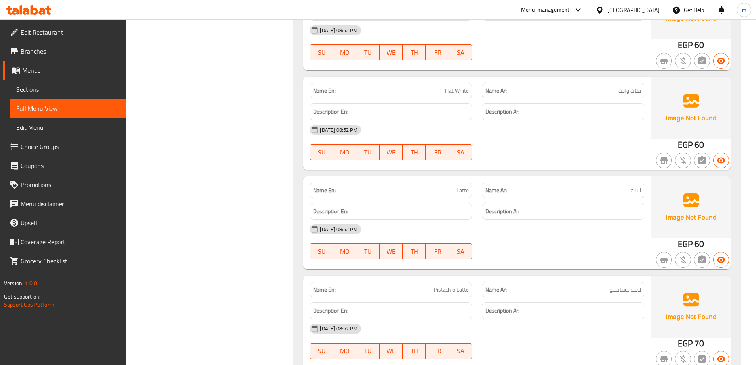
drag, startPoint x: 188, startPoint y: 133, endPoint x: 183, endPoint y: 121, distance: 13.3
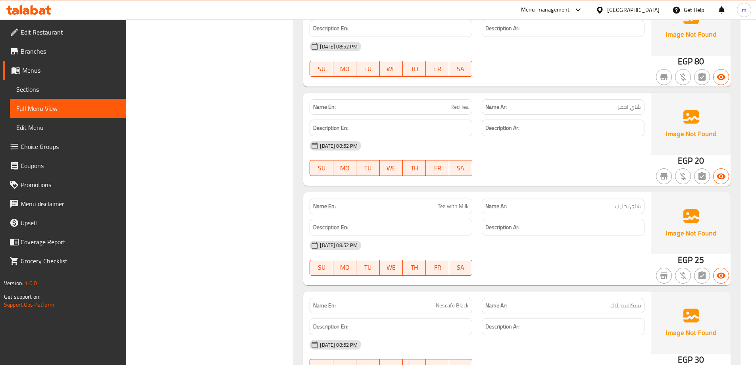
scroll to position [2288, 0]
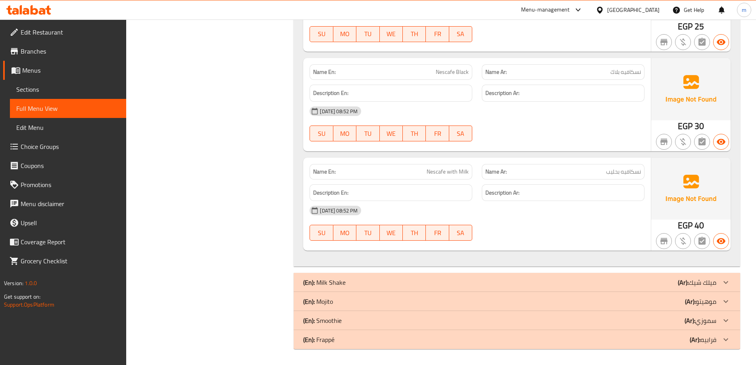
click at [379, 280] on div "(En): Milk Shake (Ar): ميلك شيك" at bounding box center [509, 282] width 413 height 10
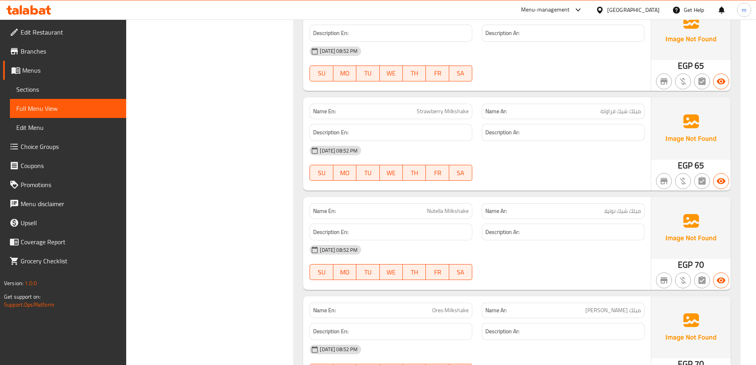
scroll to position [3109, 0]
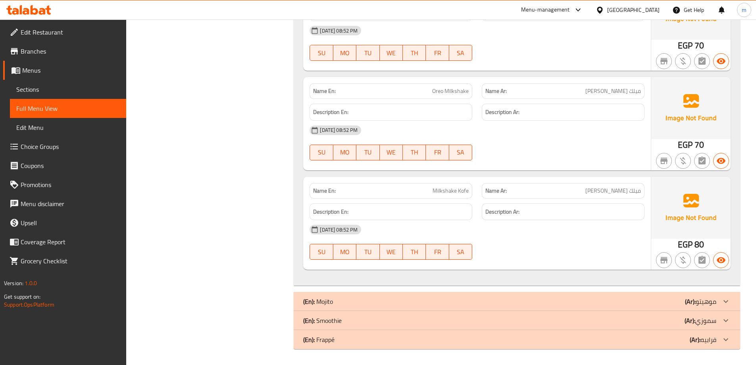
click at [398, 299] on div "(En): Mojito (Ar): موهيتو" at bounding box center [509, 301] width 413 height 10
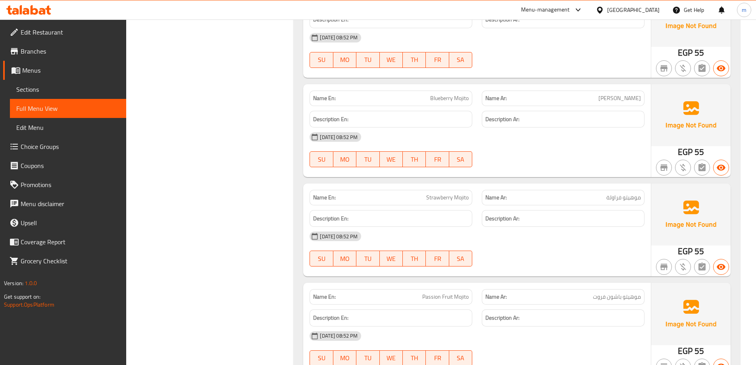
scroll to position [3631, 0]
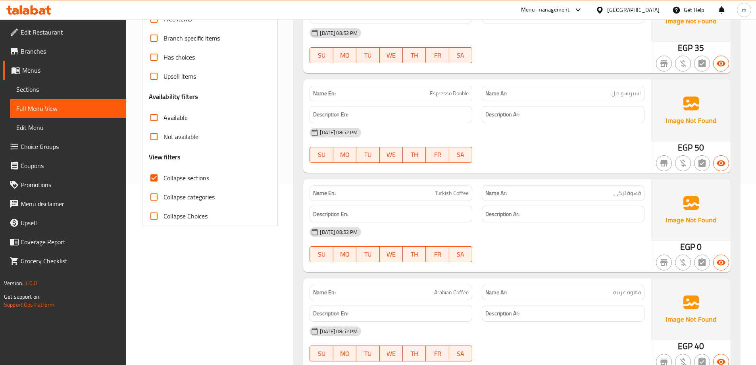
scroll to position [198, 0]
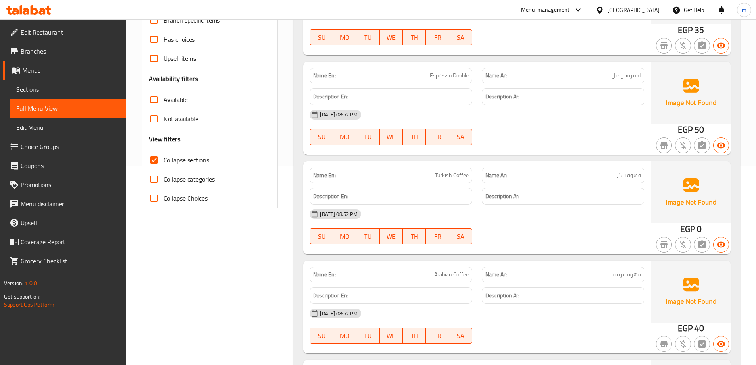
click at [186, 157] on span "Collapse sections" at bounding box center [187, 160] width 46 height 10
click at [164, 157] on input "Collapse sections" at bounding box center [153, 159] width 19 height 19
checkbox input "false"
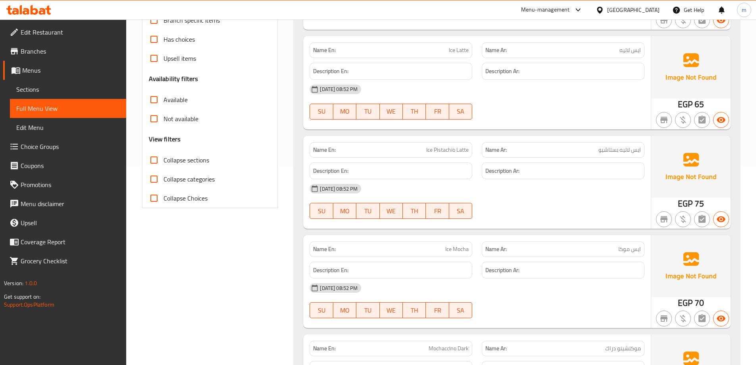
click at [196, 177] on span "Collapse categories" at bounding box center [189, 179] width 51 height 10
click at [164, 177] on input "Collapse categories" at bounding box center [153, 178] width 19 height 19
checkbox input "true"
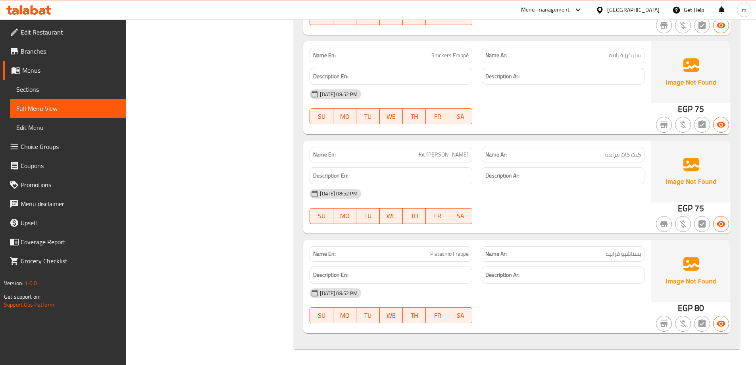
scroll to position [4958, 0]
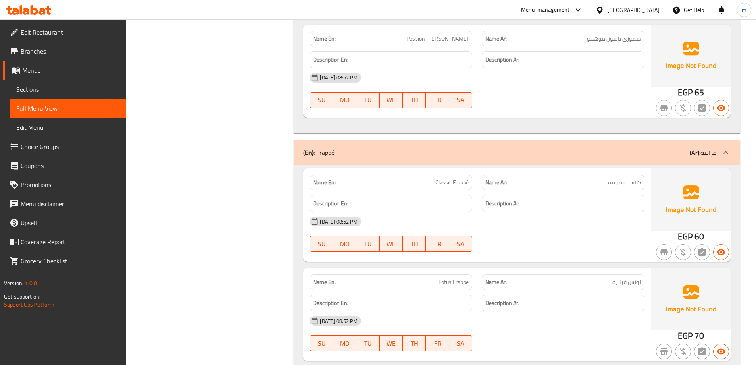
click at [502, 237] on div "01-10-2025 08:52 PM SU MO TU WE TH FR SA" at bounding box center [477, 234] width 344 height 44
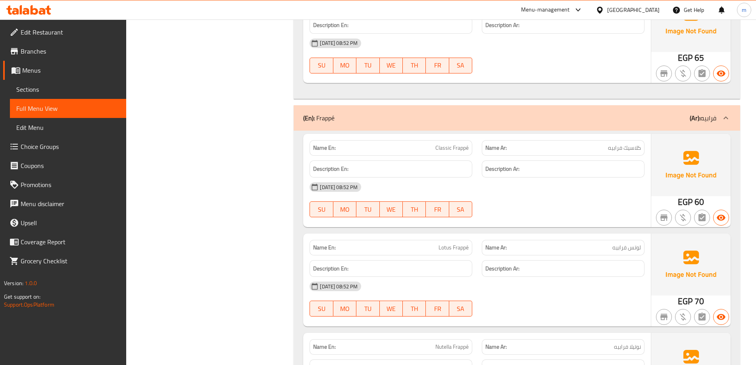
scroll to position [5037, 0]
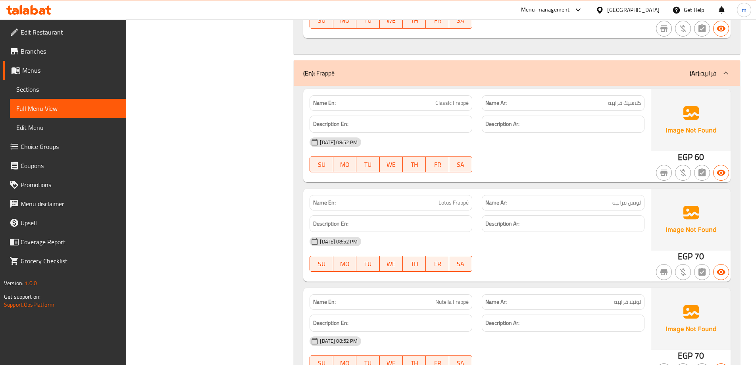
click at [543, 154] on div "01-10-2025 08:52 PM SU MO TU WE TH FR SA" at bounding box center [477, 155] width 344 height 44
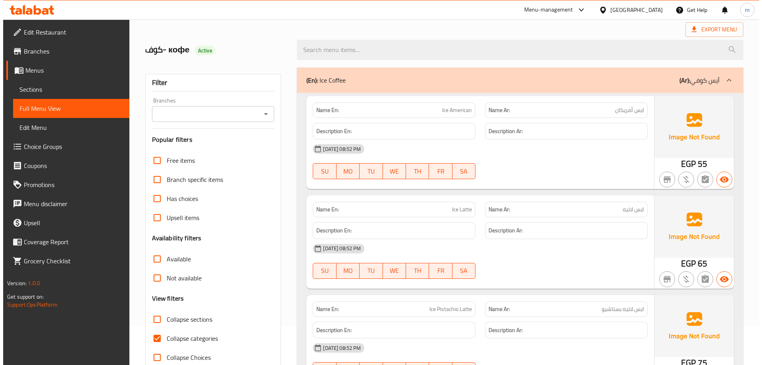
scroll to position [0, 0]
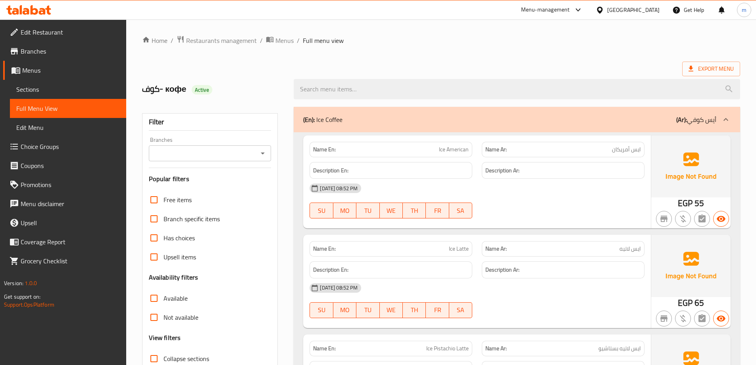
click at [58, 69] on span "Menus" at bounding box center [71, 70] width 98 height 10
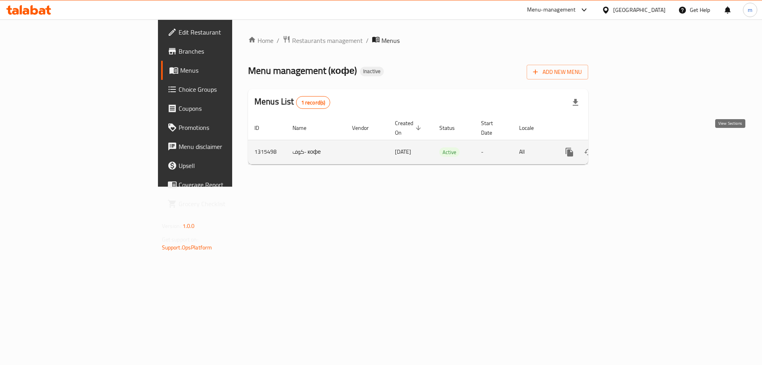
click at [630, 148] on icon "enhanced table" at bounding box center [626, 151] width 7 height 7
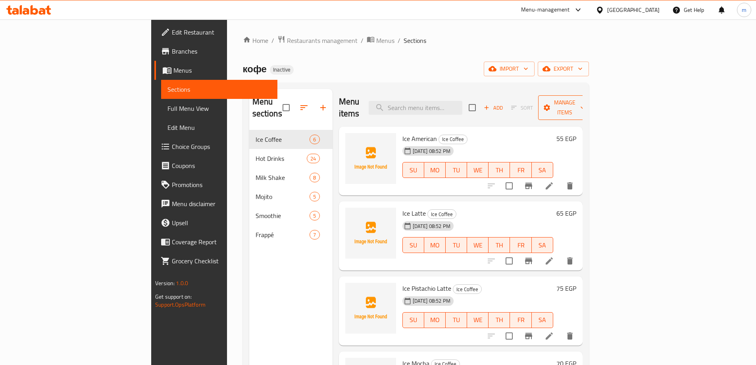
click at [550, 104] on icon "button" at bounding box center [547, 107] width 6 height 6
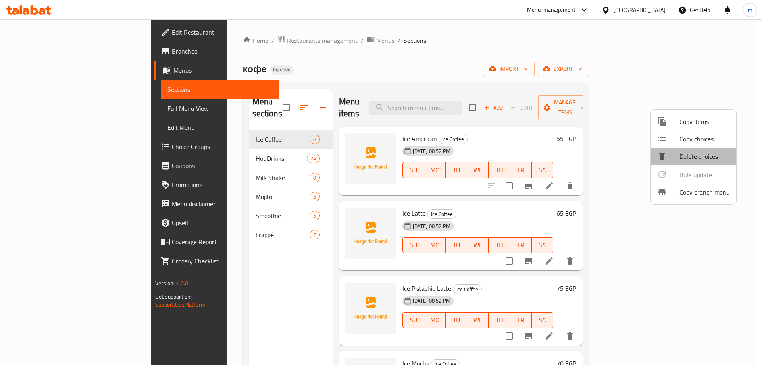
click at [667, 154] on div at bounding box center [668, 157] width 22 height 10
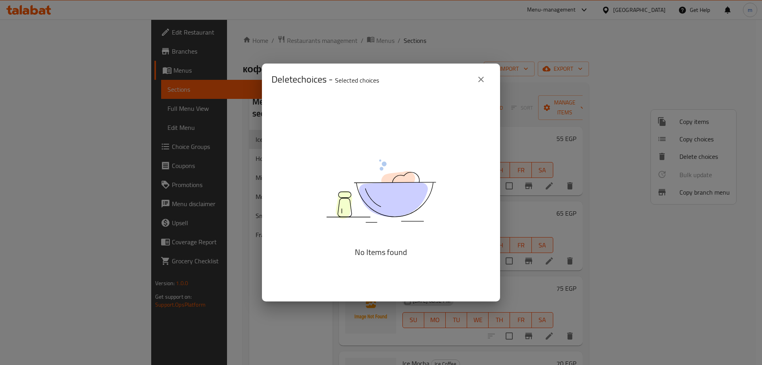
click at [481, 82] on icon "close" at bounding box center [481, 80] width 10 height 10
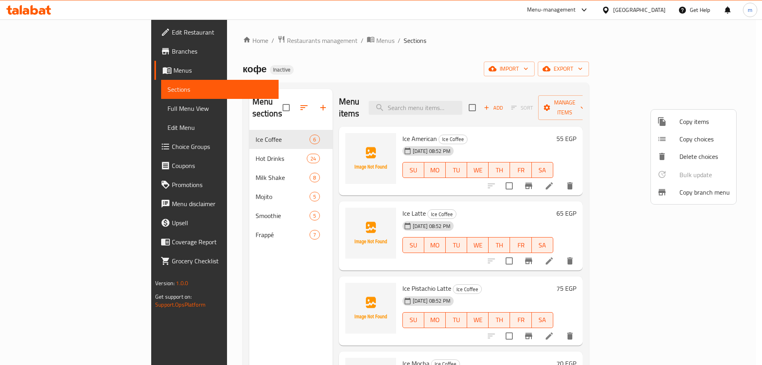
click at [596, 103] on div at bounding box center [381, 182] width 762 height 365
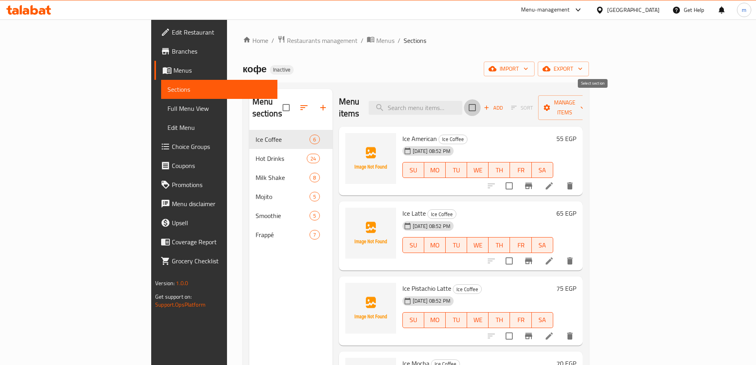
click at [481, 102] on input "checkbox" at bounding box center [472, 107] width 17 height 17
checkbox input "true"
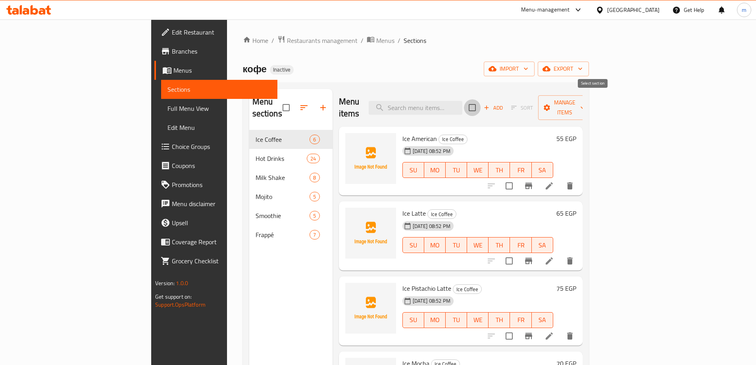
checkbox input "true"
click at [161, 83] on link "Sections" at bounding box center [219, 89] width 116 height 19
click at [173, 71] on span "Menus" at bounding box center [222, 70] width 98 height 10
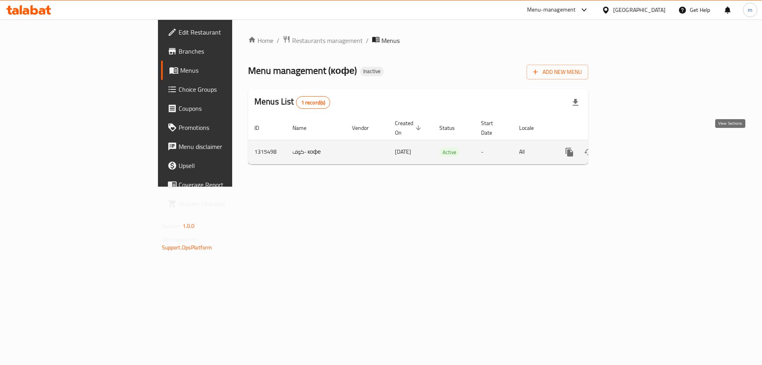
click at [631, 147] on icon "enhanced table" at bounding box center [627, 152] width 10 height 10
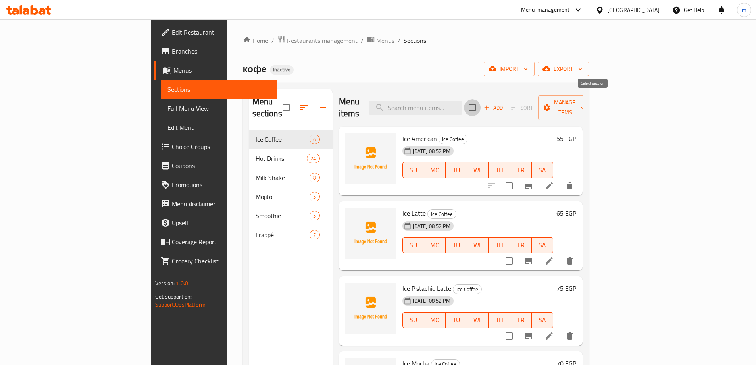
click at [481, 102] on input "checkbox" at bounding box center [472, 107] width 17 height 17
checkbox input "true"
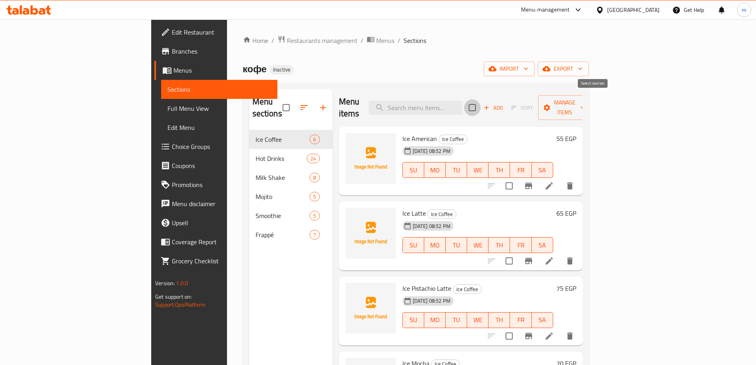
checkbox input "true"
click at [585, 104] on span "Manage items" at bounding box center [565, 108] width 40 height 20
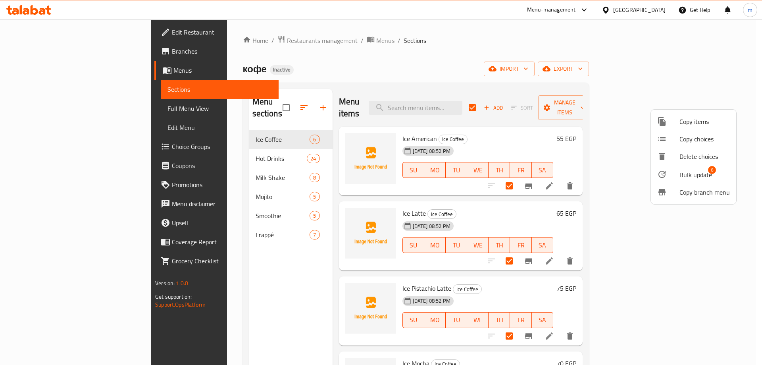
click at [701, 168] on li "Bulk update 6" at bounding box center [693, 174] width 85 height 18
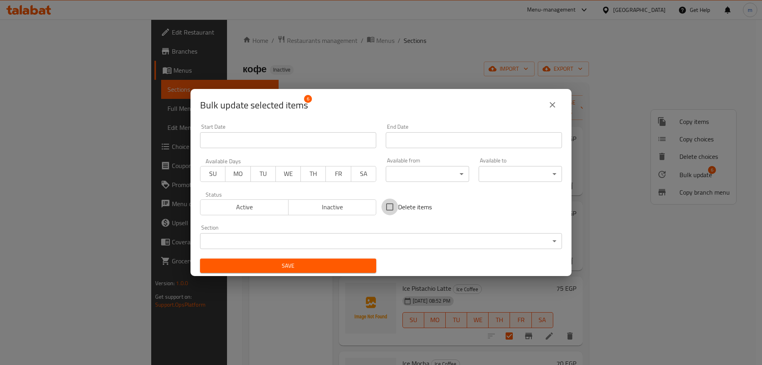
click at [389, 202] on input "Delete items" at bounding box center [389, 206] width 17 height 17
checkbox input "true"
click at [354, 262] on span "Save" at bounding box center [288, 266] width 164 height 10
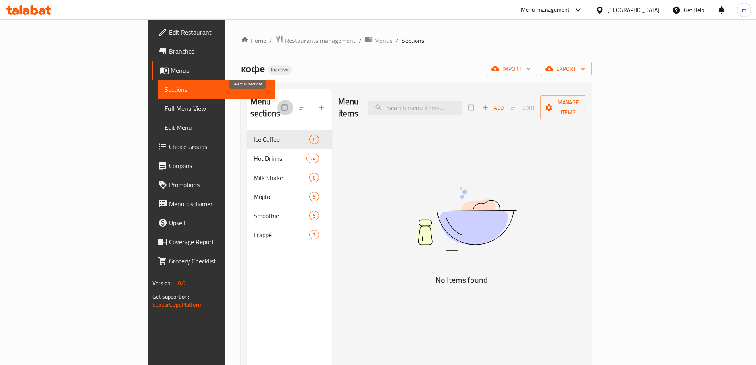
click at [277, 102] on input "checkbox" at bounding box center [285, 107] width 17 height 15
checkbox input "true"
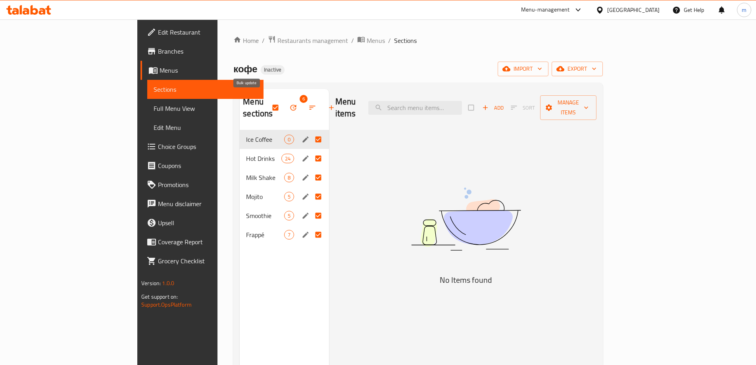
click at [289, 104] on span "button" at bounding box center [294, 108] width 10 height 8
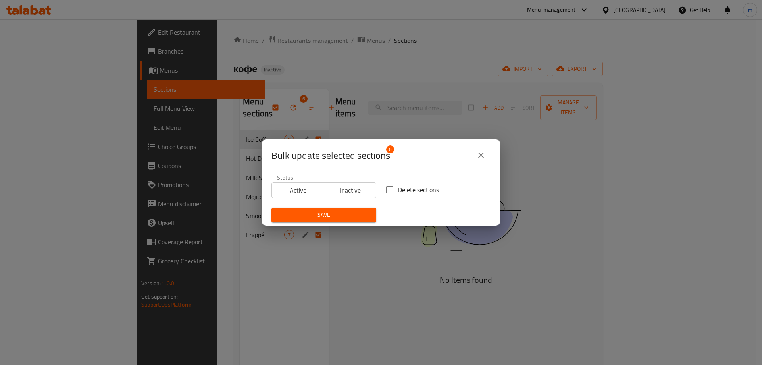
click at [399, 191] on span "Delete sections" at bounding box center [418, 190] width 41 height 10
click at [398, 191] on input "Delete sections" at bounding box center [389, 189] width 17 height 17
checkbox input "true"
click at [364, 210] on span "Save" at bounding box center [324, 215] width 92 height 10
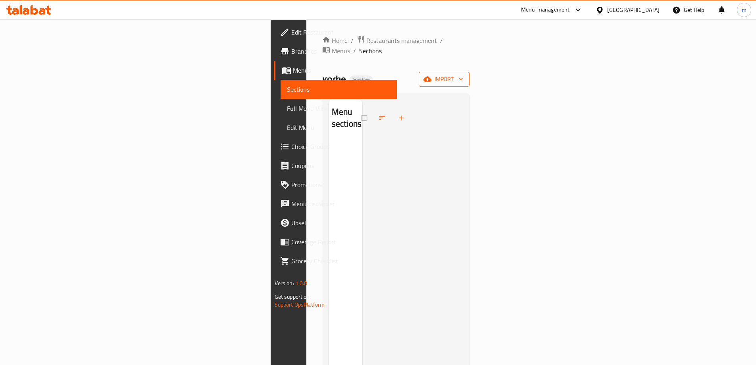
click at [431, 77] on icon "button" at bounding box center [427, 79] width 8 height 5
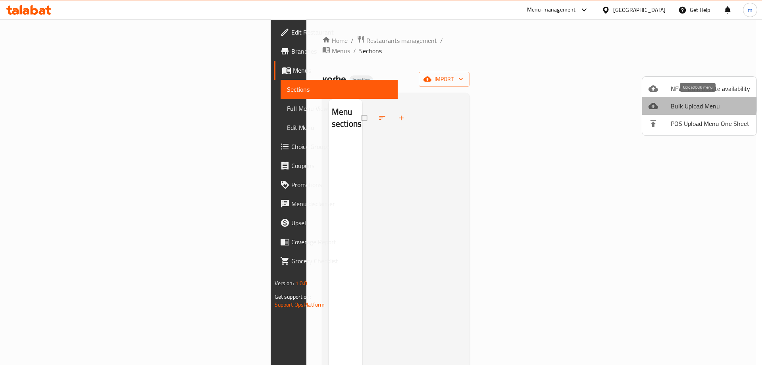
click at [690, 103] on span "Bulk Upload Menu" at bounding box center [710, 106] width 79 height 10
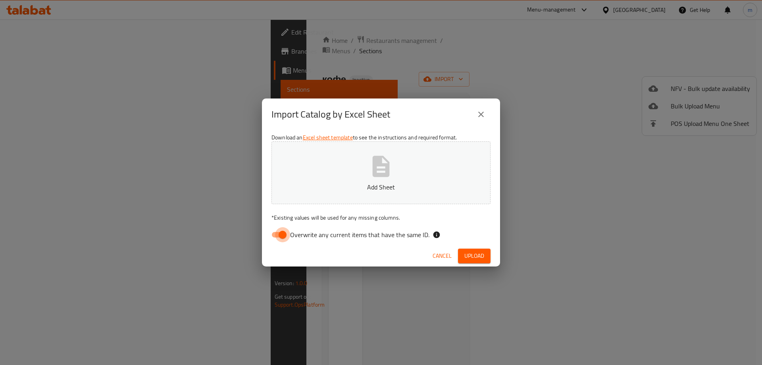
click at [283, 231] on input "Overwrite any current items that have the same ID." at bounding box center [282, 234] width 45 height 15
checkbox input "false"
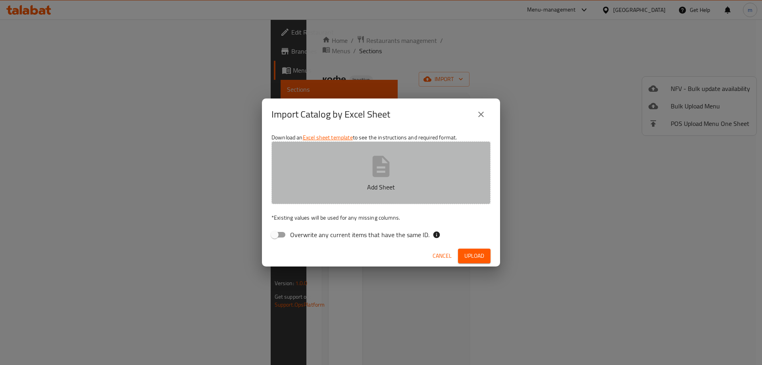
click at [357, 193] on button "Add Sheet" at bounding box center [380, 172] width 219 height 63
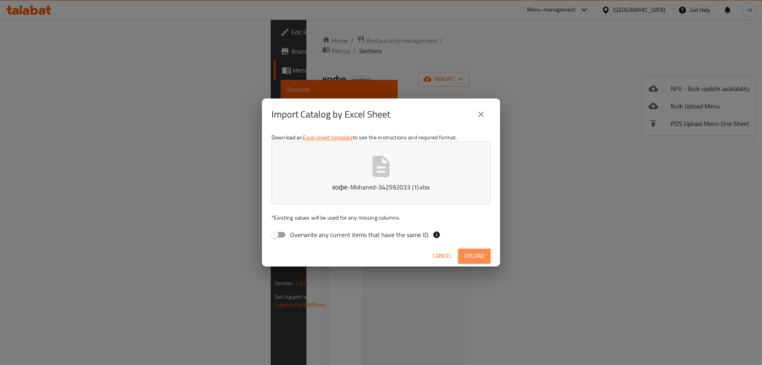
click at [474, 254] on span "Upload" at bounding box center [474, 256] width 20 height 10
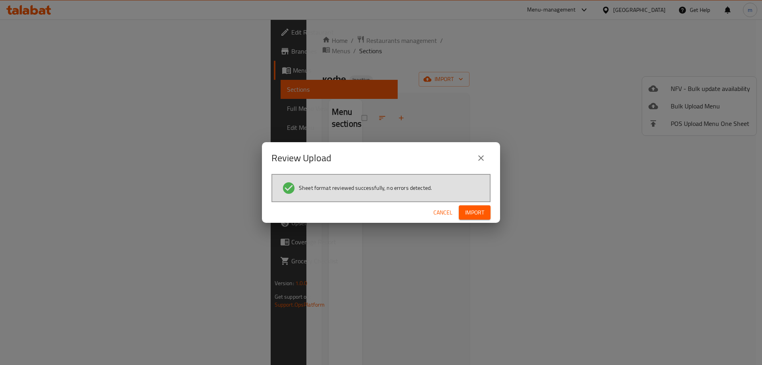
click at [469, 208] on span "Import" at bounding box center [474, 213] width 19 height 10
click at [308, 90] on div "Review Upload Sheet format reviewed successfully, no errors detected. Cancel Im…" at bounding box center [381, 182] width 762 height 365
click at [477, 156] on icon "close" at bounding box center [481, 158] width 10 height 10
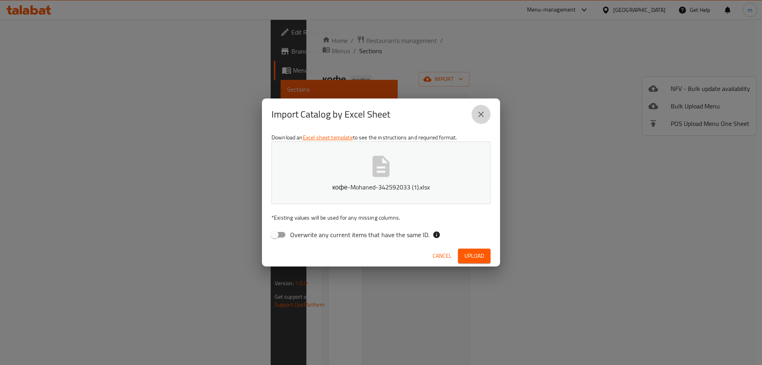
click at [475, 120] on button "close" at bounding box center [480, 114] width 19 height 19
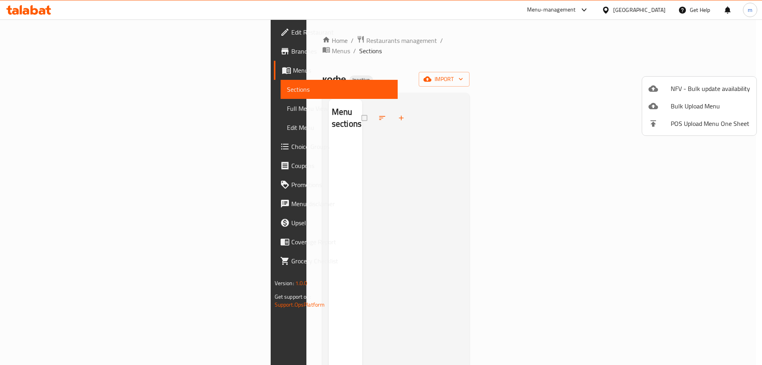
click at [83, 71] on div at bounding box center [381, 182] width 762 height 365
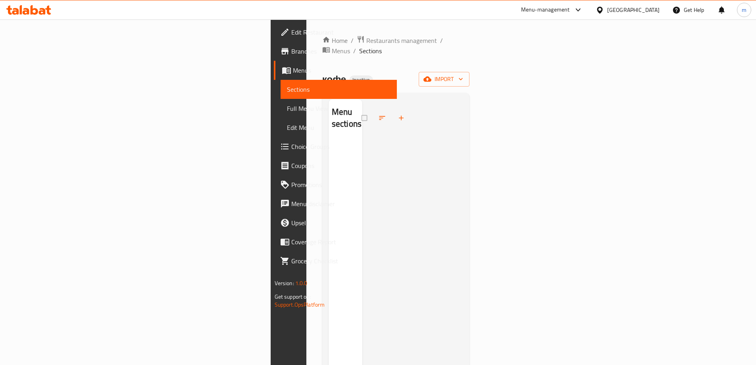
click at [293, 73] on span "Menus" at bounding box center [342, 70] width 98 height 10
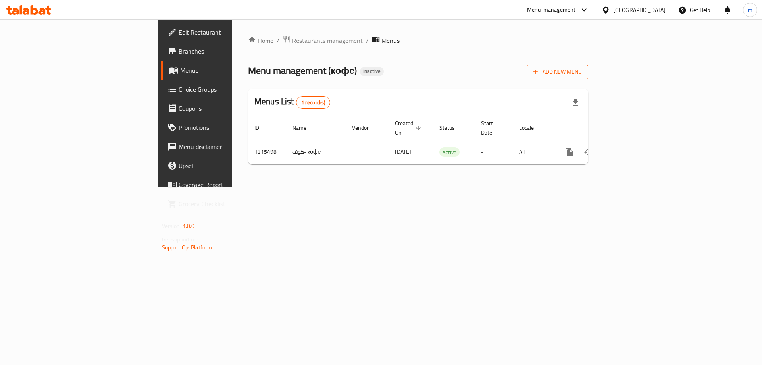
click at [582, 74] on span "Add New Menu" at bounding box center [557, 72] width 49 height 10
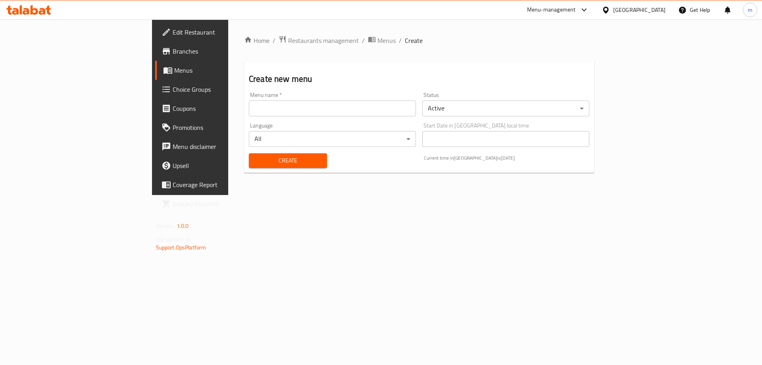
click at [390, 108] on input "text" at bounding box center [332, 108] width 167 height 16
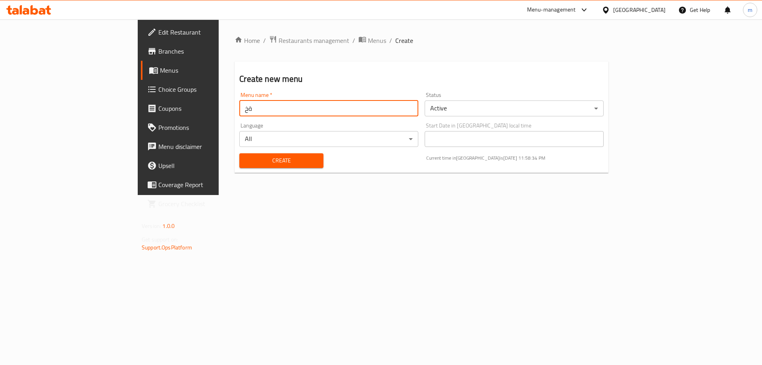
type input "ة"
type input "mohannad"
click at [289, 164] on div "Create" at bounding box center [281, 160] width 93 height 24
click at [283, 161] on button "Create" at bounding box center [281, 160] width 84 height 15
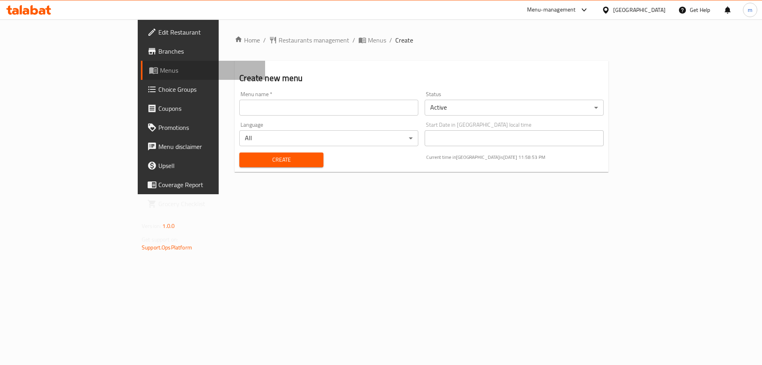
click at [160, 73] on span "Menus" at bounding box center [209, 70] width 99 height 10
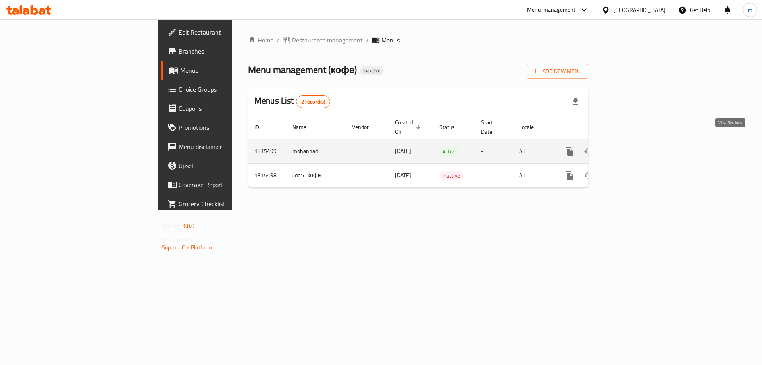
click at [631, 146] on icon "enhanced table" at bounding box center [627, 151] width 10 height 10
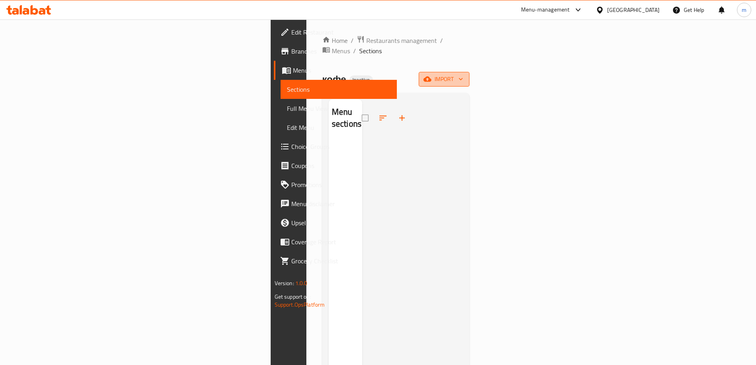
click at [463, 74] on span "import" at bounding box center [444, 79] width 38 height 10
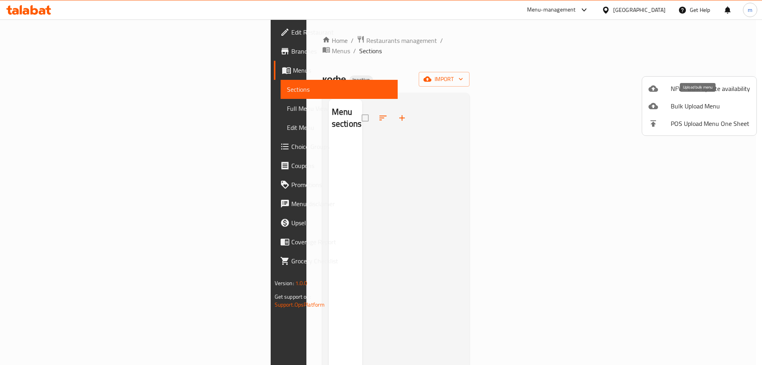
click at [704, 106] on span "Bulk Upload Menu" at bounding box center [710, 106] width 79 height 10
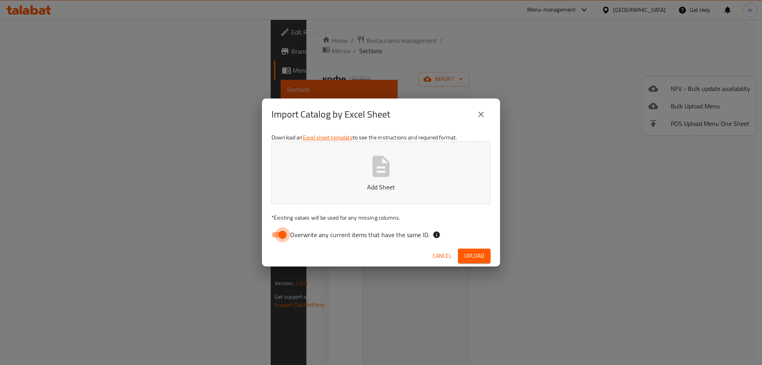
click at [283, 235] on input "Overwrite any current items that have the same ID." at bounding box center [282, 234] width 45 height 15
checkbox input "false"
click at [333, 192] on button "Add Sheet" at bounding box center [380, 172] width 219 height 63
click at [472, 253] on span "Upload" at bounding box center [474, 256] width 20 height 10
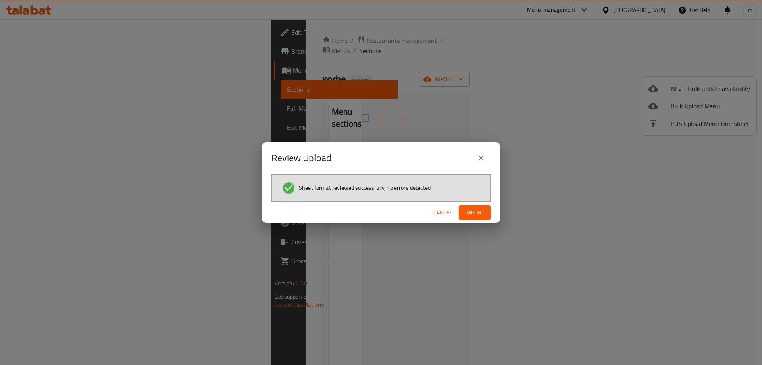
click at [475, 209] on span "Import" at bounding box center [474, 213] width 19 height 10
click at [480, 205] on button "Import" at bounding box center [475, 212] width 32 height 15
click at [476, 208] on span "Import" at bounding box center [474, 213] width 19 height 10
drag, startPoint x: 477, startPoint y: 210, endPoint x: 469, endPoint y: 213, distance: 8.2
click at [469, 213] on span "Import" at bounding box center [474, 213] width 19 height 10
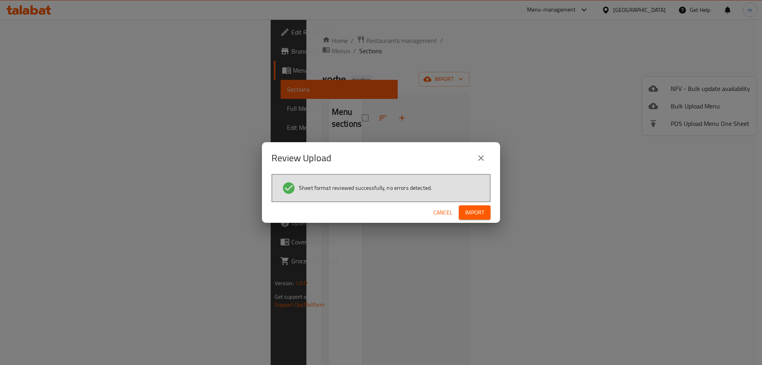
click at [471, 217] on button "Import" at bounding box center [475, 212] width 32 height 15
click at [472, 216] on span "Import" at bounding box center [474, 213] width 19 height 10
click at [472, 216] on button "Import" at bounding box center [475, 212] width 32 height 15
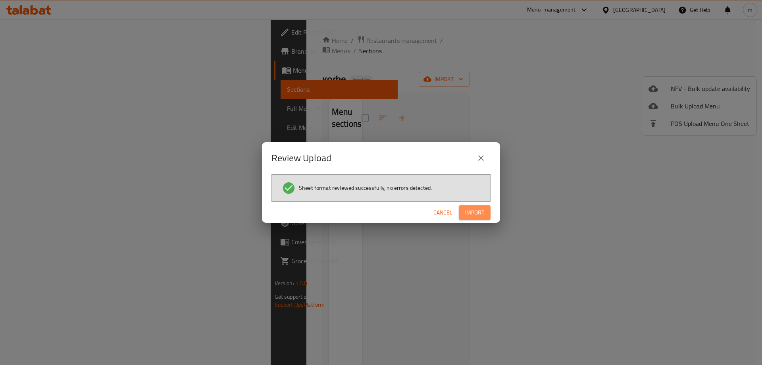
click at [472, 216] on span "Import" at bounding box center [474, 213] width 19 height 10
click at [472, 216] on button "button" at bounding box center [477, 212] width 25 height 13
click at [472, 216] on span "button" at bounding box center [477, 212] width 13 height 8
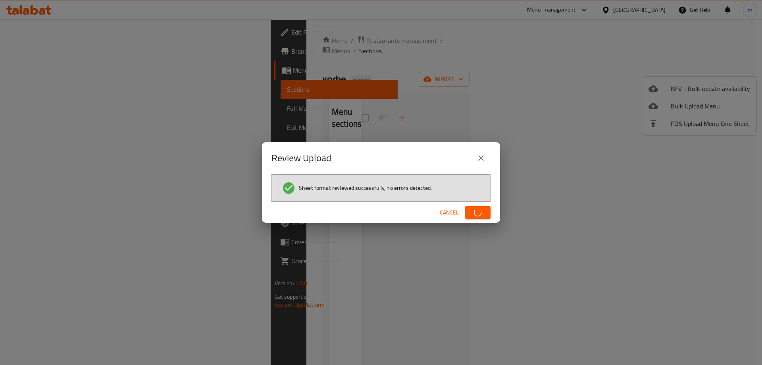
click at [472, 216] on button "button" at bounding box center [477, 212] width 25 height 13
click at [448, 217] on span "Cancel" at bounding box center [442, 213] width 19 height 10
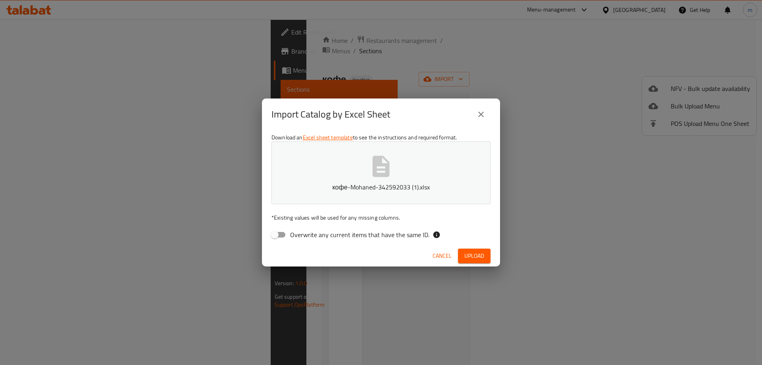
click at [479, 261] on button "Upload" at bounding box center [474, 255] width 33 height 15
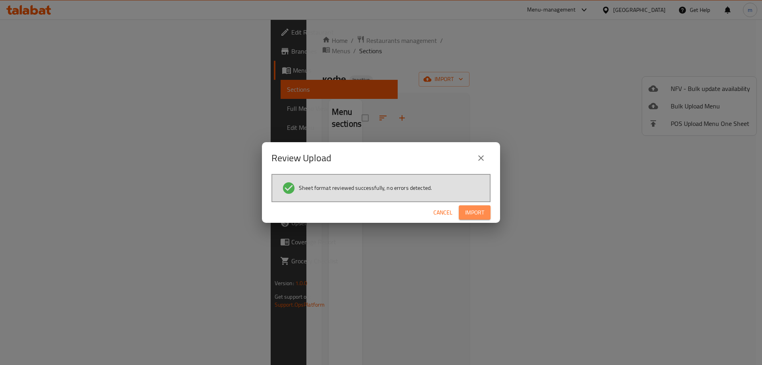
click at [481, 217] on button "Import" at bounding box center [475, 212] width 32 height 15
click at [481, 217] on span "Import" at bounding box center [474, 213] width 19 height 10
click at [468, 208] on span "Import" at bounding box center [474, 213] width 19 height 10
click at [485, 213] on button "Import" at bounding box center [475, 212] width 32 height 15
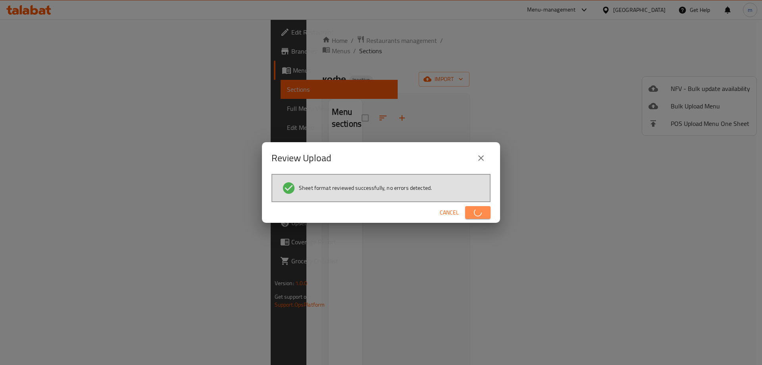
click at [485, 213] on button "button" at bounding box center [477, 212] width 25 height 13
click at [485, 213] on button "Import" at bounding box center [475, 212] width 32 height 15
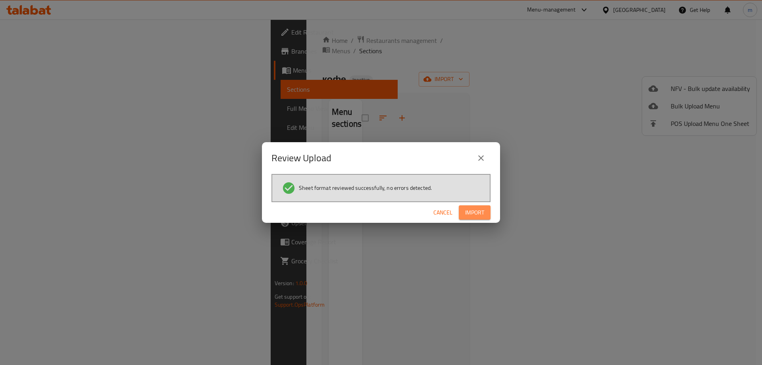
click at [477, 214] on button "Import" at bounding box center [475, 212] width 32 height 15
click at [471, 219] on button "Import" at bounding box center [475, 212] width 32 height 15
click at [477, 215] on span "Import" at bounding box center [474, 213] width 19 height 10
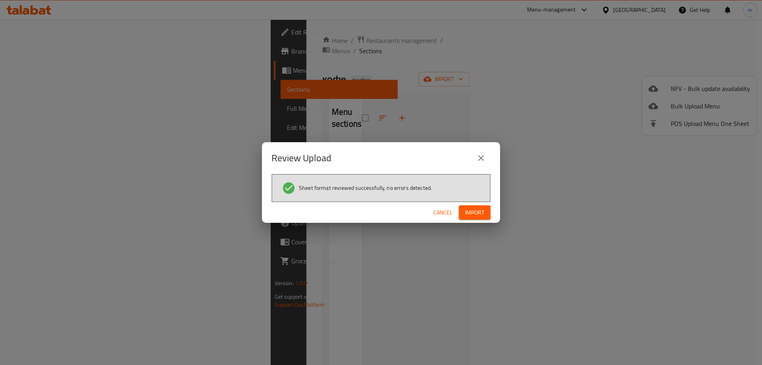
click at [477, 215] on span "Import" at bounding box center [474, 213] width 19 height 10
click at [479, 214] on span "Import" at bounding box center [474, 213] width 19 height 10
click at [479, 214] on span "button" at bounding box center [477, 212] width 13 height 8
click at [479, 214] on span "Import" at bounding box center [474, 213] width 19 height 10
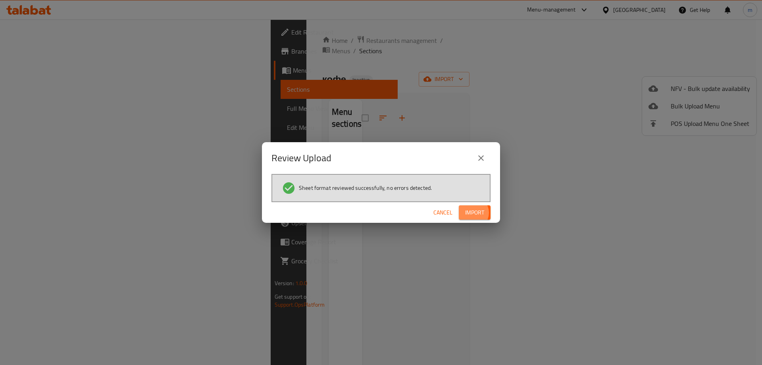
click at [479, 214] on span "Import" at bounding box center [474, 213] width 19 height 10
click at [479, 214] on span "button" at bounding box center [477, 212] width 13 height 8
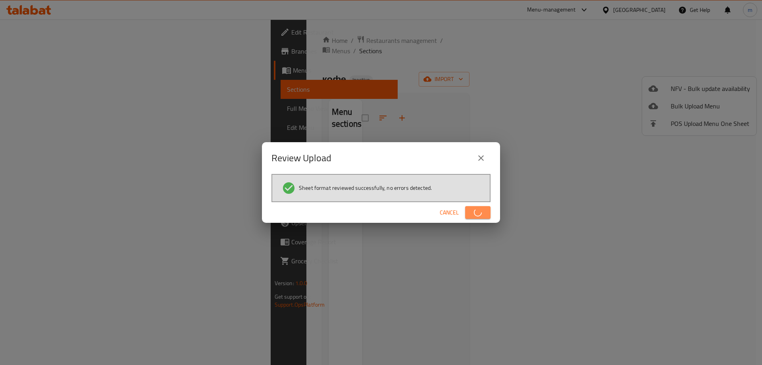
click at [479, 214] on span "button" at bounding box center [477, 212] width 13 height 8
click at [479, 214] on span "Import" at bounding box center [474, 213] width 19 height 10
click at [479, 214] on span "button" at bounding box center [477, 212] width 13 height 8
drag, startPoint x: 466, startPoint y: 218, endPoint x: 471, endPoint y: 214, distance: 6.0
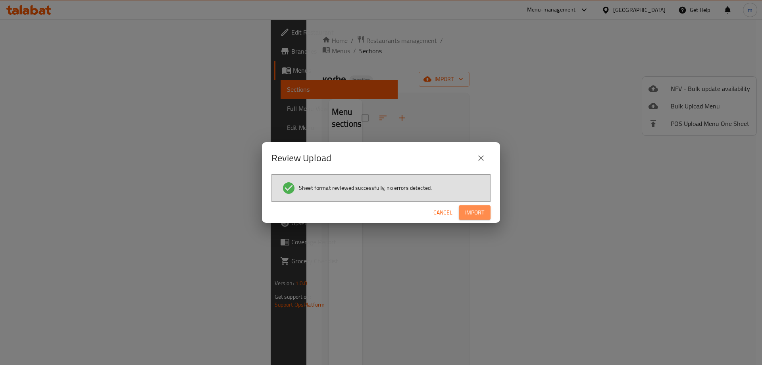
click at [466, 217] on button "Import" at bounding box center [475, 212] width 32 height 15
click at [475, 213] on span "Import" at bounding box center [474, 213] width 19 height 10
click at [490, 206] on button "Import" at bounding box center [475, 212] width 32 height 15
click at [490, 206] on button "button" at bounding box center [477, 212] width 25 height 13
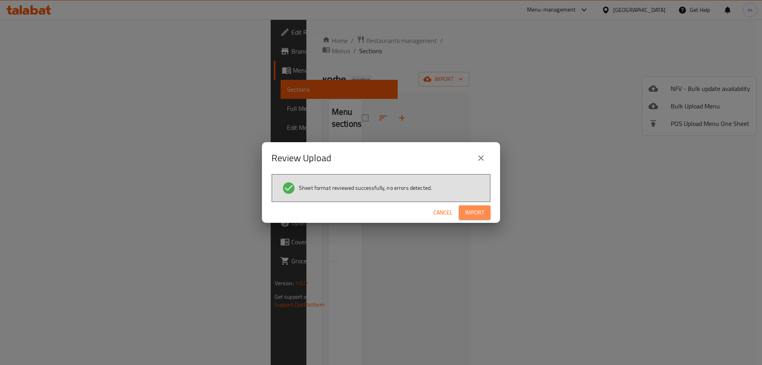
click at [490, 206] on button "Import" at bounding box center [475, 212] width 32 height 15
click at [490, 206] on button "button" at bounding box center [477, 212] width 25 height 13
click at [490, 206] on button "Import" at bounding box center [475, 212] width 32 height 15
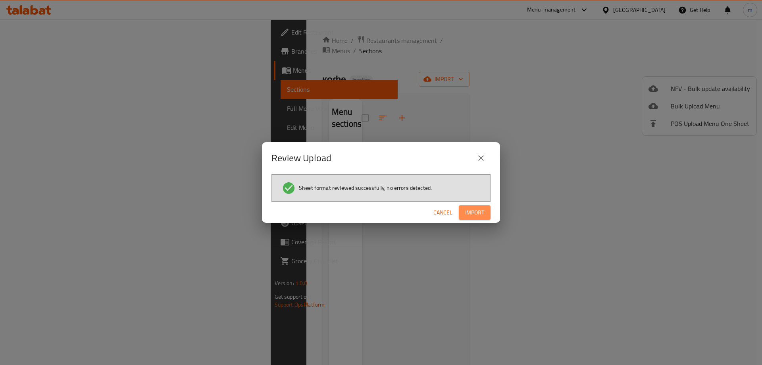
click at [490, 206] on button "Import" at bounding box center [475, 212] width 32 height 15
click at [490, 206] on button "button" at bounding box center [477, 212] width 25 height 13
click at [490, 206] on button "Import" at bounding box center [475, 212] width 32 height 15
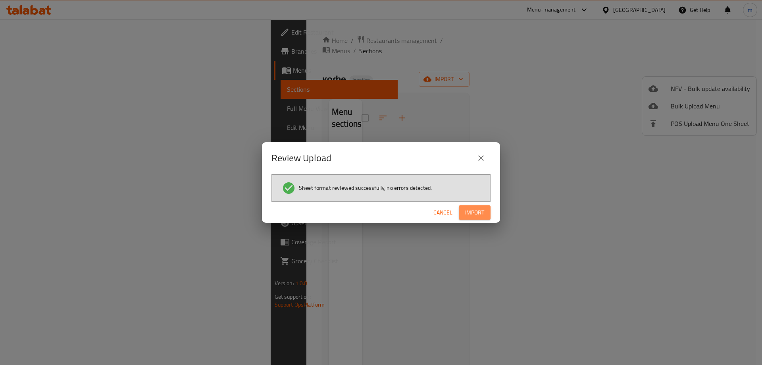
click at [490, 206] on button "Import" at bounding box center [475, 212] width 32 height 15
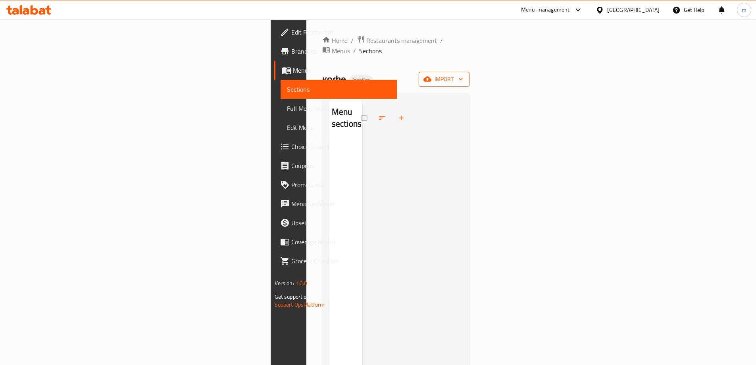
click at [469, 75] on button "import" at bounding box center [444, 79] width 51 height 15
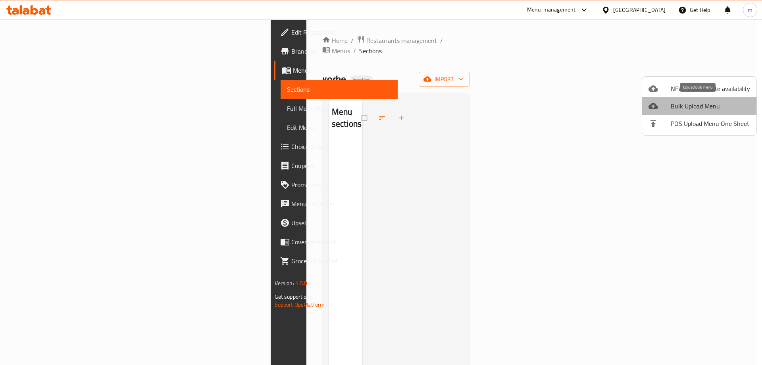
click at [708, 105] on span "Bulk Upload Menu" at bounding box center [710, 106] width 79 height 10
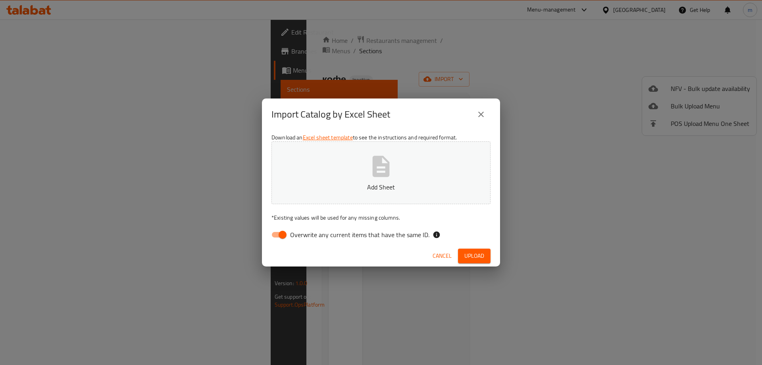
drag, startPoint x: 284, startPoint y: 233, endPoint x: 466, endPoint y: 137, distance: 205.9
click at [284, 233] on input "Overwrite any current items that have the same ID." at bounding box center [282, 234] width 45 height 15
checkbox input "false"
click at [466, 137] on div "Download an Excel sheet template to see the instructions and required format. A…" at bounding box center [381, 187] width 238 height 115
click at [435, 156] on button "Add Sheet" at bounding box center [380, 172] width 219 height 63
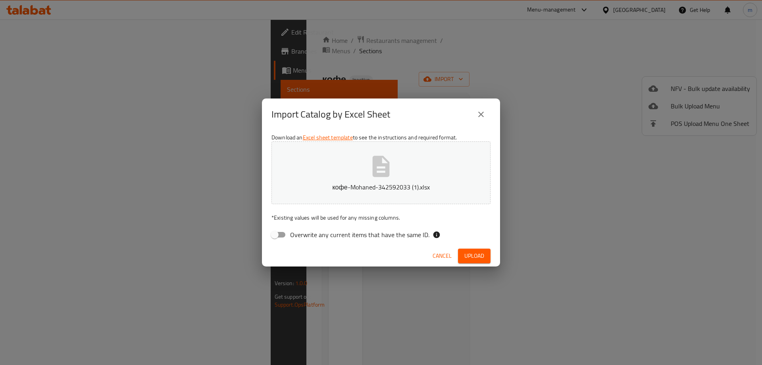
click at [467, 252] on span "Upload" at bounding box center [474, 256] width 20 height 10
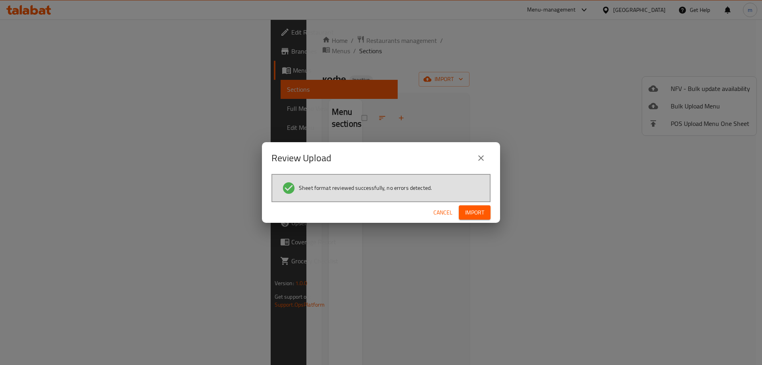
click at [468, 212] on span "Import" at bounding box center [474, 213] width 19 height 10
click at [474, 205] on button "Import" at bounding box center [475, 212] width 32 height 15
click at [474, 205] on div "Cancel" at bounding box center [381, 212] width 238 height 21
click at [472, 214] on span "Import" at bounding box center [474, 213] width 19 height 10
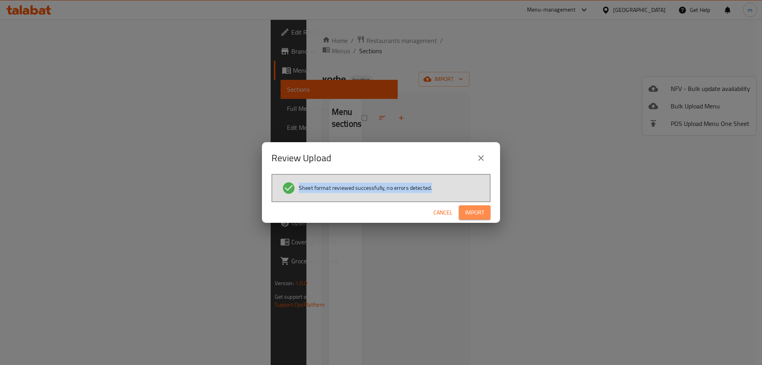
click at [472, 214] on span "Import" at bounding box center [474, 213] width 19 height 10
click at [480, 158] on icon "close" at bounding box center [481, 158] width 10 height 10
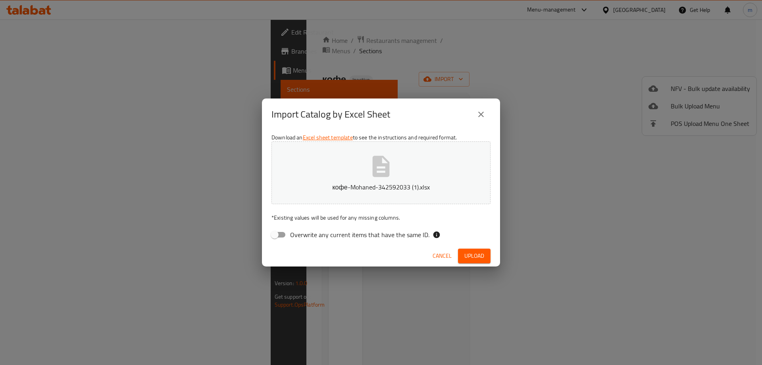
click at [482, 114] on icon "close" at bounding box center [481, 115] width 6 height 6
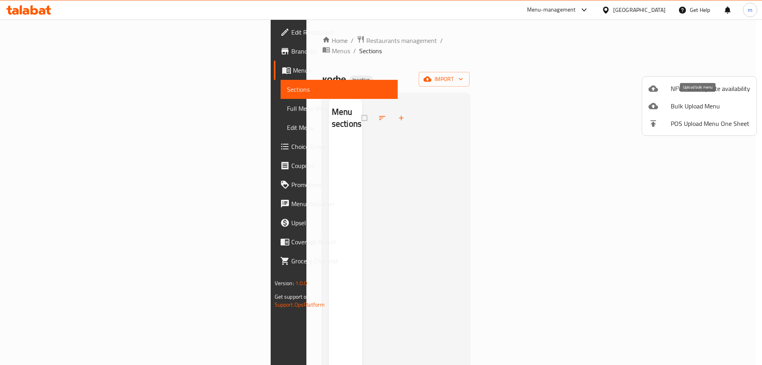
click at [713, 107] on span "Bulk Upload Menu" at bounding box center [710, 106] width 79 height 10
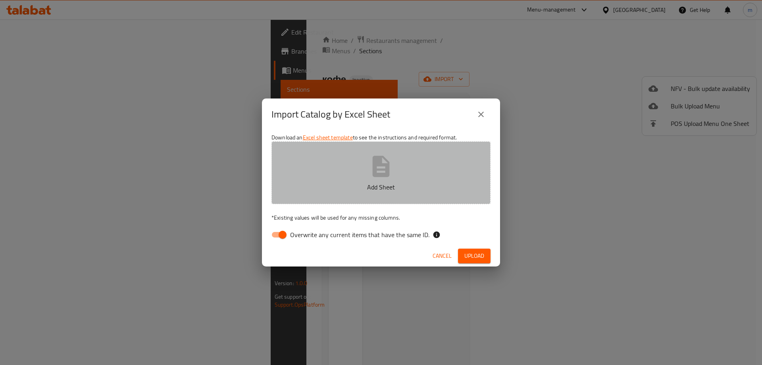
click at [392, 175] on icon "button" at bounding box center [380, 166] width 25 height 25
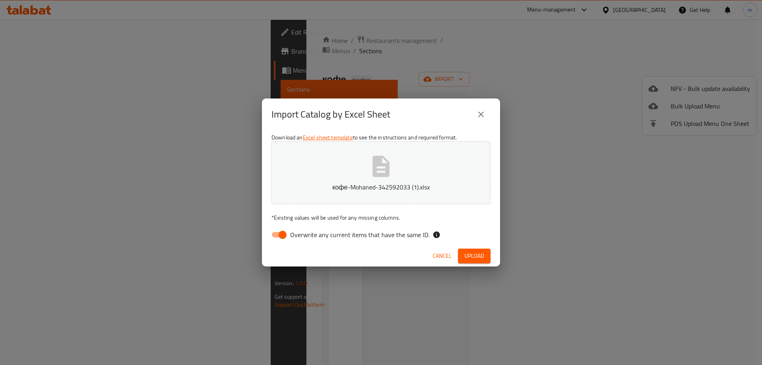
click at [471, 256] on span "Upload" at bounding box center [474, 256] width 20 height 10
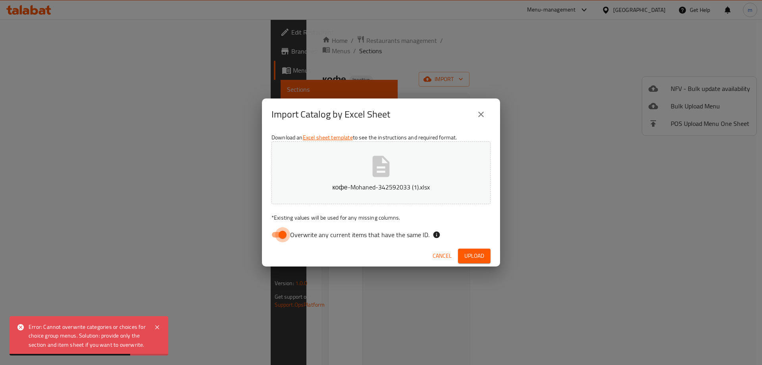
click at [279, 238] on input "Overwrite any current items that have the same ID." at bounding box center [282, 234] width 45 height 15
checkbox input "false"
click at [492, 255] on div "Cancel Upload" at bounding box center [381, 255] width 238 height 21
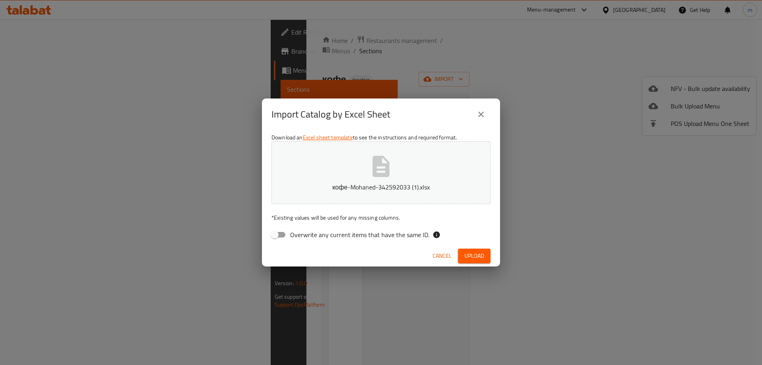
click at [484, 255] on button "Upload" at bounding box center [474, 255] width 33 height 15
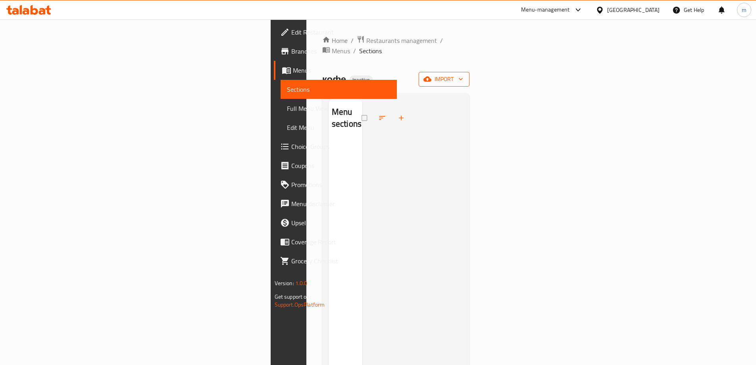
click at [469, 75] on button "import" at bounding box center [444, 79] width 51 height 15
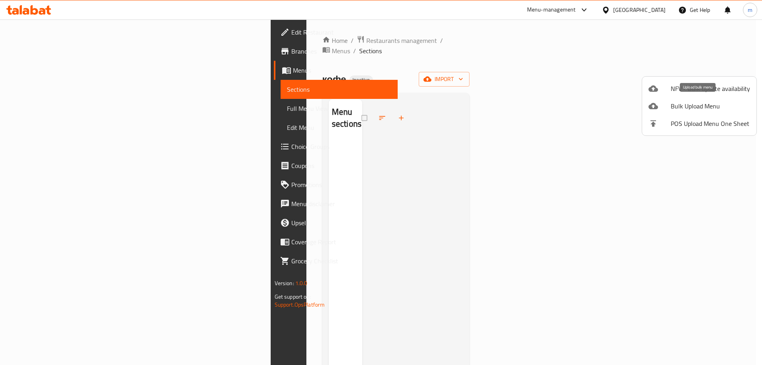
click at [678, 101] on span "Bulk Upload Menu" at bounding box center [710, 106] width 79 height 10
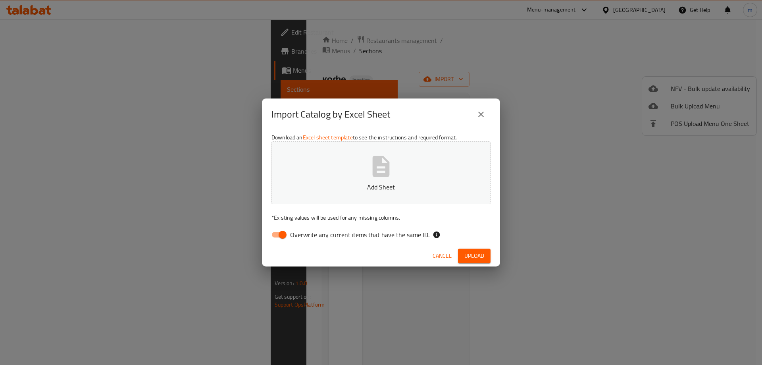
click at [284, 235] on input "Overwrite any current items that have the same ID." at bounding box center [282, 234] width 45 height 15
checkbox input "false"
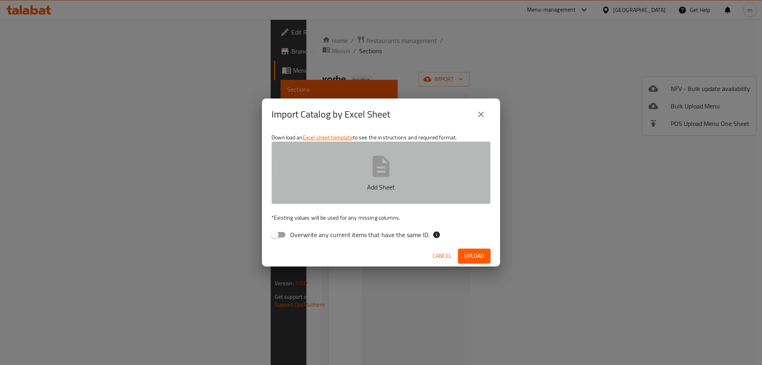
click at [336, 198] on button "Add Sheet" at bounding box center [380, 172] width 219 height 63
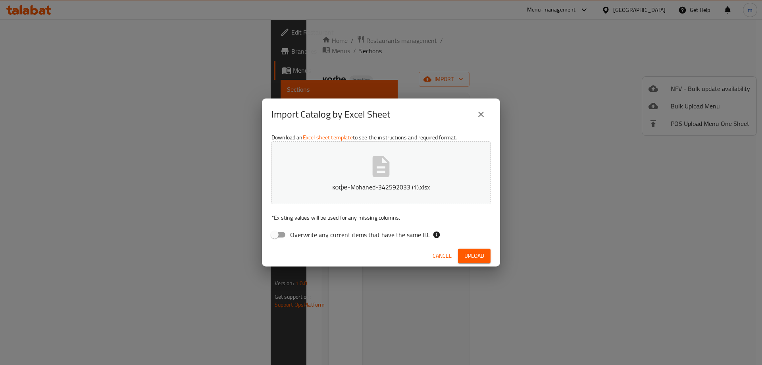
click at [477, 257] on span "Upload" at bounding box center [474, 256] width 20 height 10
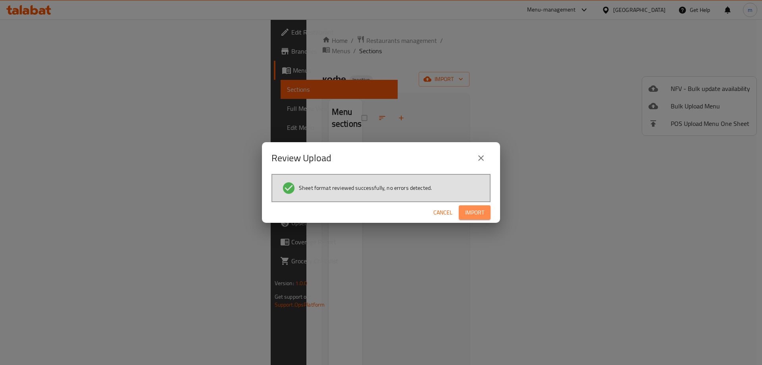
click at [474, 215] on span "Import" at bounding box center [474, 213] width 19 height 10
click at [467, 215] on span "Import" at bounding box center [474, 213] width 19 height 10
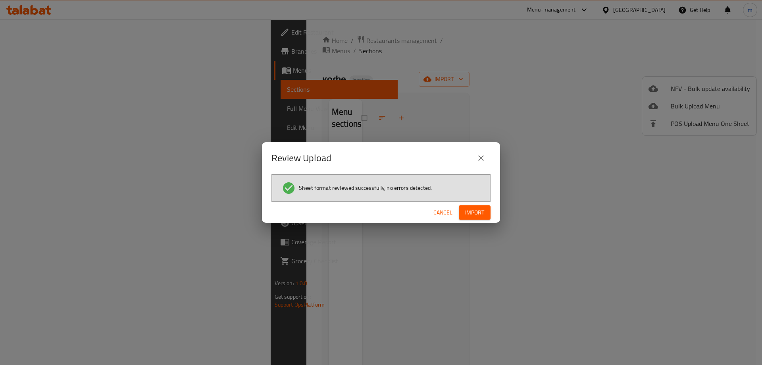
click at [467, 215] on span "Import" at bounding box center [474, 213] width 19 height 10
click at [467, 215] on button "button" at bounding box center [477, 212] width 25 height 13
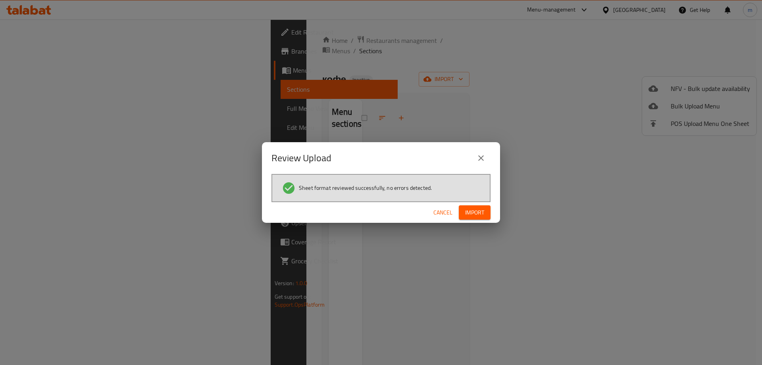
click at [467, 215] on span "Import" at bounding box center [474, 213] width 19 height 10
click at [467, 215] on button "button" at bounding box center [477, 212] width 25 height 13
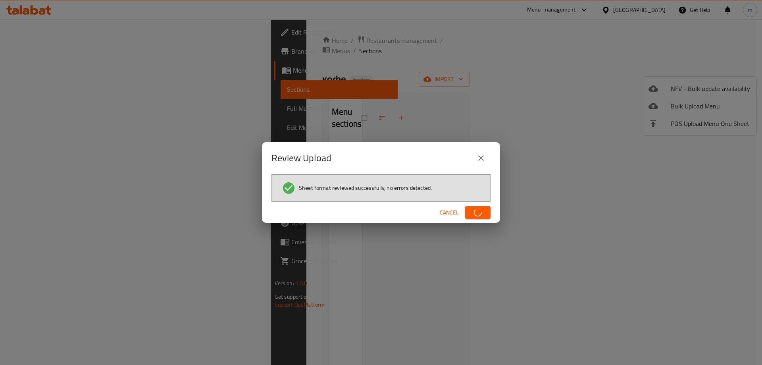
click at [467, 215] on button "button" at bounding box center [477, 212] width 25 height 13
click at [467, 215] on button "Import" at bounding box center [475, 212] width 32 height 15
click at [467, 215] on span "Import" at bounding box center [474, 213] width 19 height 10
click at [467, 215] on button "Import" at bounding box center [475, 212] width 32 height 15
click at [467, 215] on span "Import" at bounding box center [474, 213] width 19 height 10
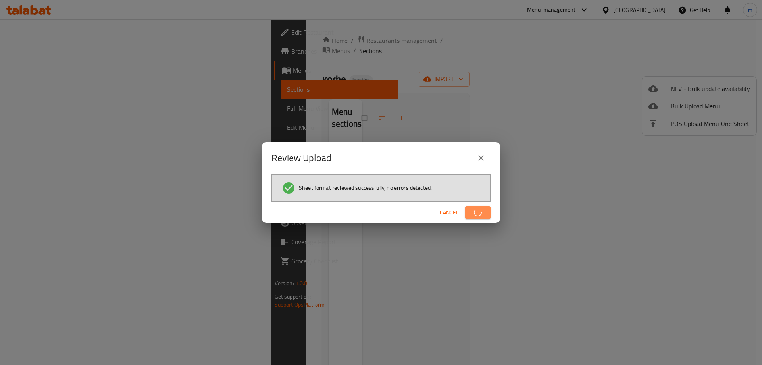
click at [467, 215] on button "button" at bounding box center [477, 212] width 25 height 13
click at [467, 215] on span "Import" at bounding box center [474, 213] width 19 height 10
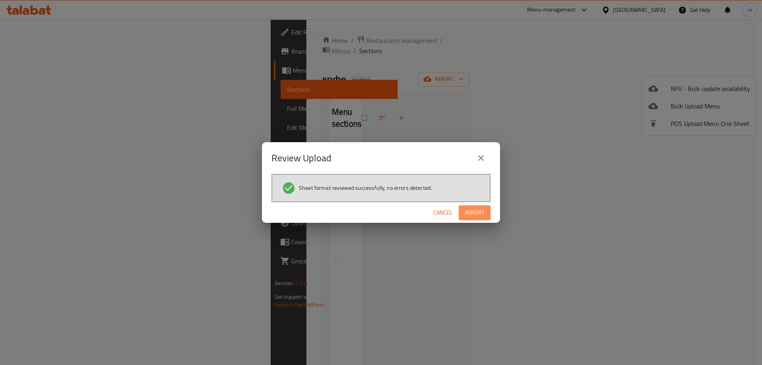
drag, startPoint x: 467, startPoint y: 215, endPoint x: 520, endPoint y: 101, distance: 125.3
click at [520, 101] on div "Review Upload Sheet format reviewed successfully, no errors detected. Cancel Im…" at bounding box center [381, 182] width 762 height 365
click at [474, 212] on span "Import" at bounding box center [474, 213] width 19 height 10
click at [474, 212] on icon "button" at bounding box center [477, 212] width 11 height 11
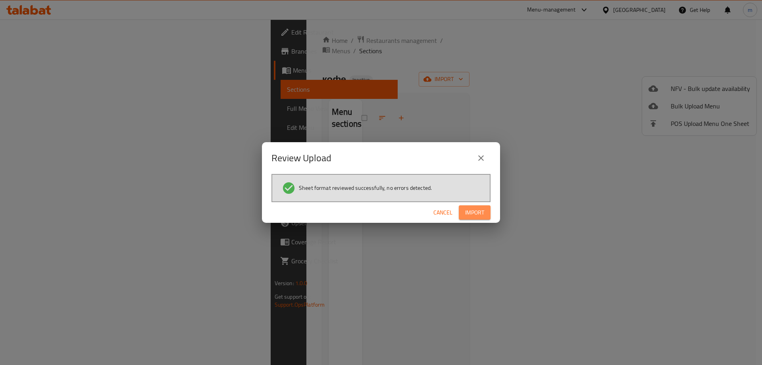
click at [474, 212] on span "Import" at bounding box center [474, 213] width 19 height 10
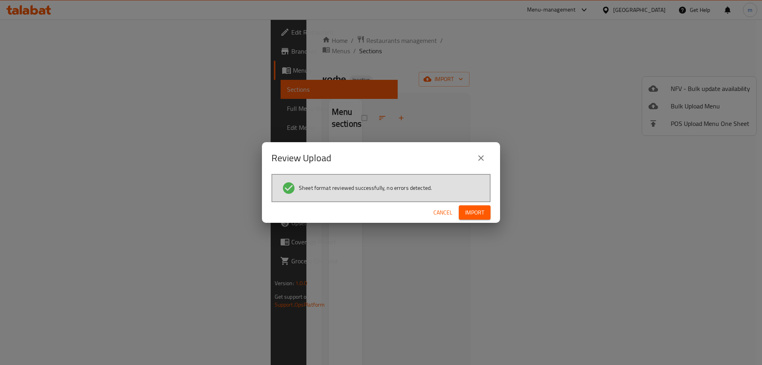
click at [474, 212] on span "Import" at bounding box center [474, 213] width 19 height 10
click at [474, 212] on span "button" at bounding box center [477, 212] width 13 height 8
click at [474, 212] on span "Import" at bounding box center [474, 213] width 19 height 10
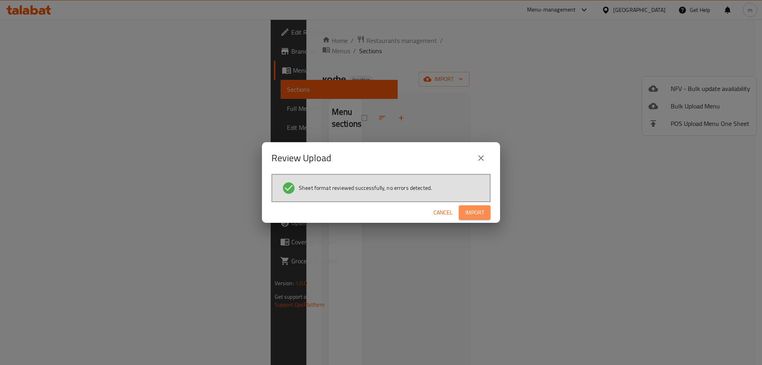
click at [474, 212] on span "Import" at bounding box center [474, 213] width 19 height 10
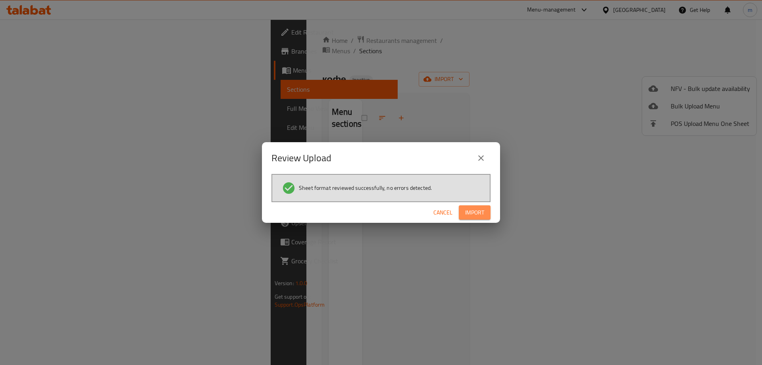
click at [474, 212] on span "Import" at bounding box center [474, 213] width 19 height 10
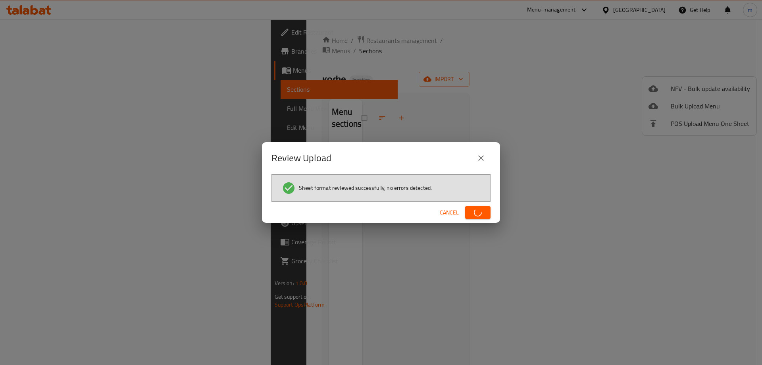
click at [474, 212] on span "button" at bounding box center [477, 212] width 13 height 8
click at [474, 212] on span "Import" at bounding box center [474, 213] width 19 height 10
click at [474, 212] on span "button" at bounding box center [477, 212] width 13 height 8
click at [474, 212] on icon "button" at bounding box center [477, 212] width 11 height 11
click at [474, 212] on span "Import" at bounding box center [474, 213] width 19 height 10
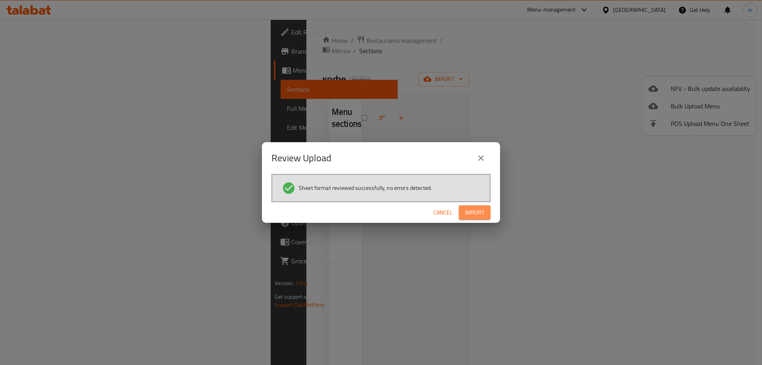
click at [474, 212] on span "Import" at bounding box center [474, 213] width 19 height 10
click at [474, 212] on span "button" at bounding box center [477, 212] width 13 height 8
click at [474, 212] on span "Import" at bounding box center [474, 213] width 19 height 10
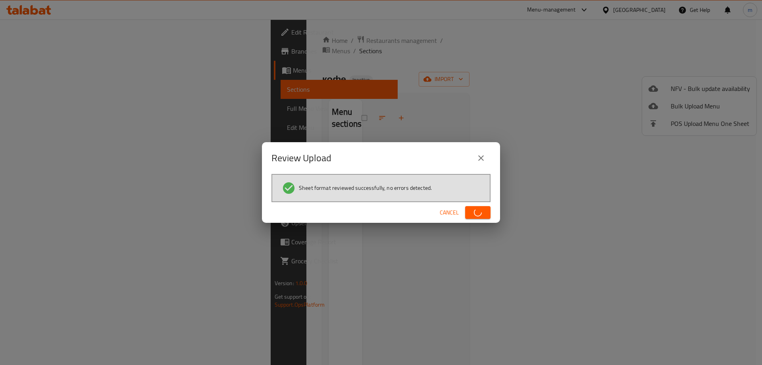
click at [474, 212] on span "button" at bounding box center [477, 212] width 13 height 8
click at [474, 212] on icon "button" at bounding box center [478, 212] width 10 height 10
click at [474, 212] on span "Import" at bounding box center [474, 213] width 19 height 10
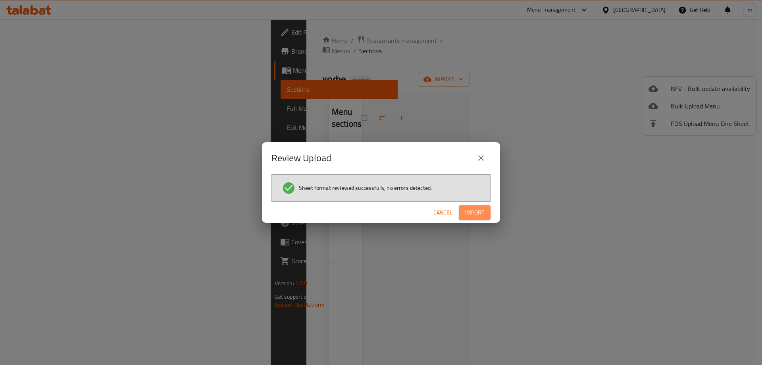
click at [474, 212] on span "Import" at bounding box center [474, 213] width 19 height 10
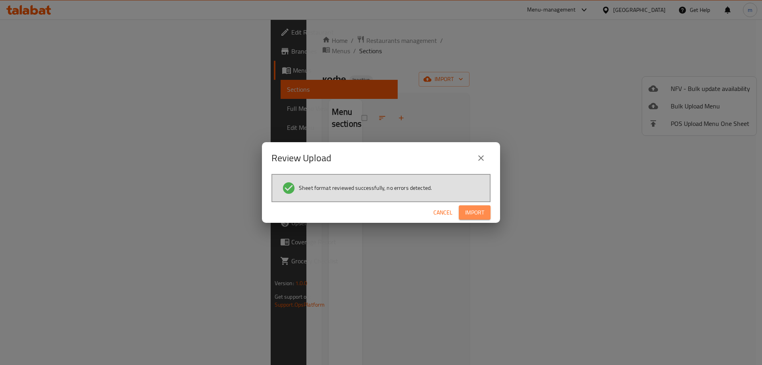
click at [474, 212] on span "Import" at bounding box center [474, 213] width 19 height 10
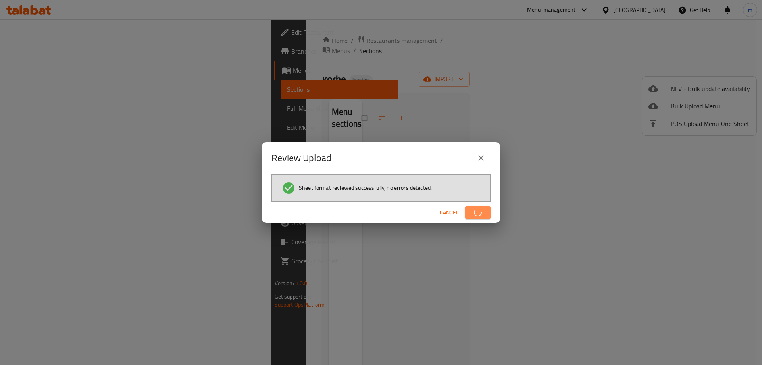
click at [474, 212] on icon "button" at bounding box center [478, 212] width 11 height 11
click at [474, 212] on span "button" at bounding box center [477, 212] width 13 height 8
click at [474, 212] on span "Import" at bounding box center [474, 213] width 19 height 10
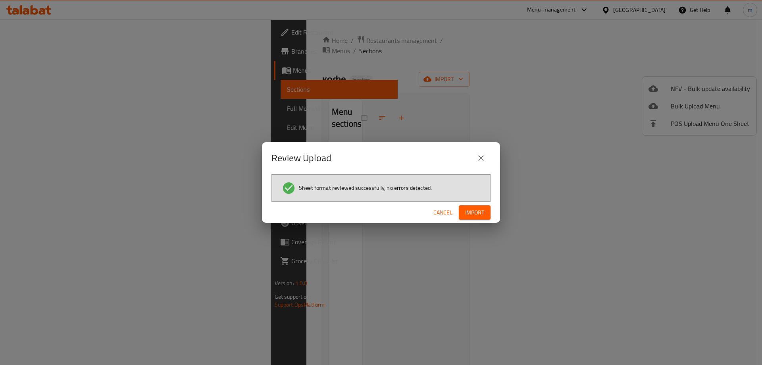
click at [474, 212] on span "Import" at bounding box center [474, 213] width 19 height 10
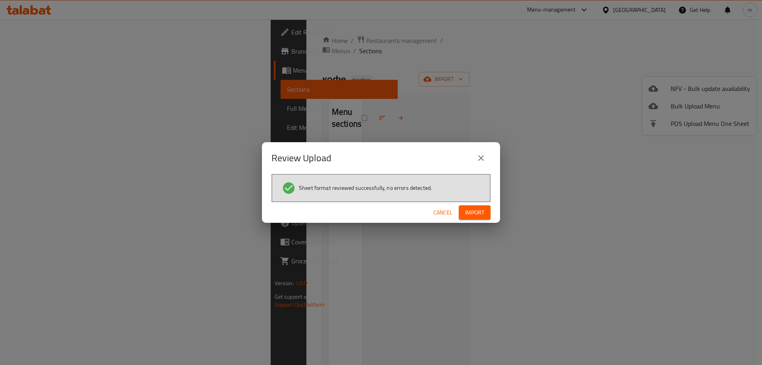
click at [474, 212] on span "Import" at bounding box center [474, 213] width 19 height 10
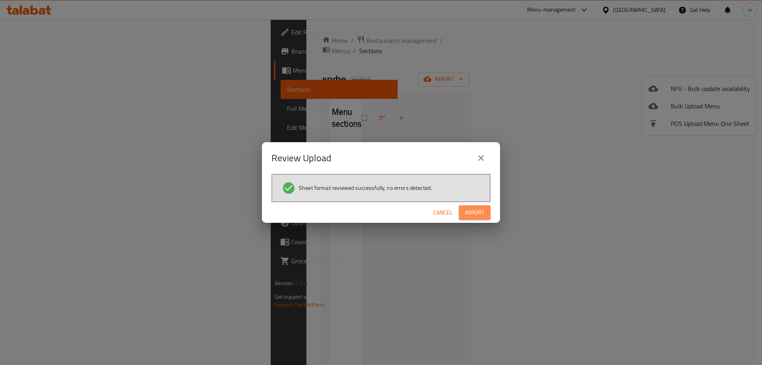
click at [474, 212] on span "Import" at bounding box center [474, 213] width 19 height 10
click at [474, 212] on icon "button" at bounding box center [478, 212] width 10 height 10
click at [474, 212] on span "button" at bounding box center [477, 212] width 13 height 8
click at [460, 205] on button "Import" at bounding box center [475, 212] width 32 height 15
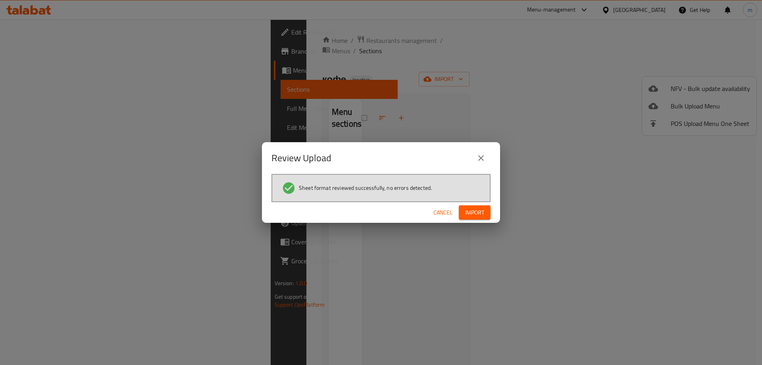
click at [460, 205] on div "Cancel Import" at bounding box center [381, 212] width 238 height 21
click at [460, 206] on button "Import" at bounding box center [475, 212] width 32 height 15
click at [487, 157] on button "close" at bounding box center [480, 157] width 19 height 19
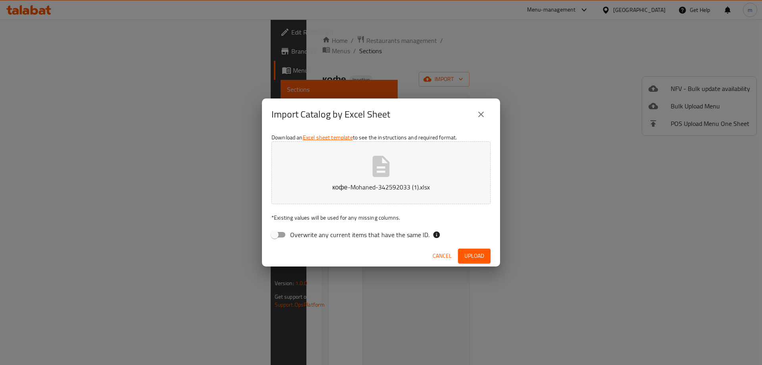
click at [475, 119] on button "close" at bounding box center [480, 114] width 19 height 19
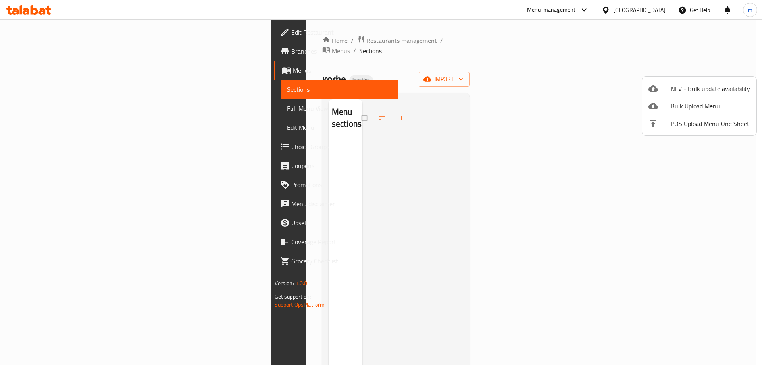
click at [181, 71] on div at bounding box center [381, 182] width 762 height 365
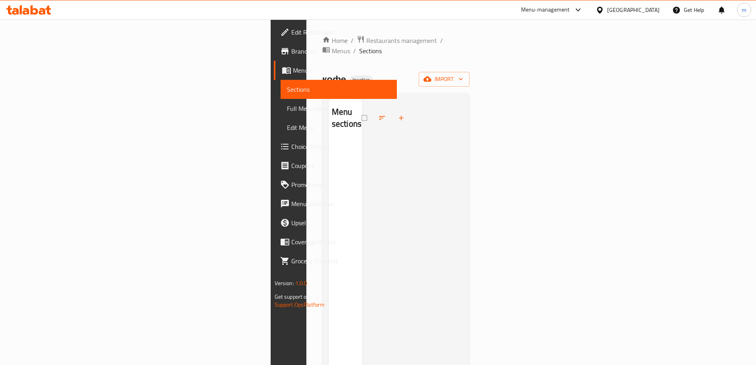
click at [282, 73] on icon at bounding box center [286, 70] width 9 height 7
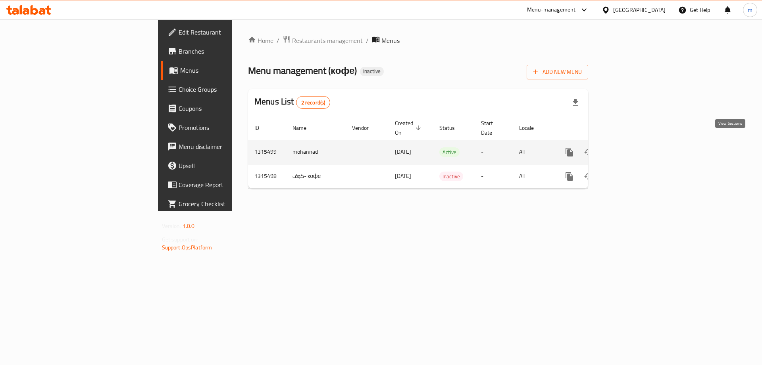
click at [631, 147] on icon "enhanced table" at bounding box center [627, 152] width 10 height 10
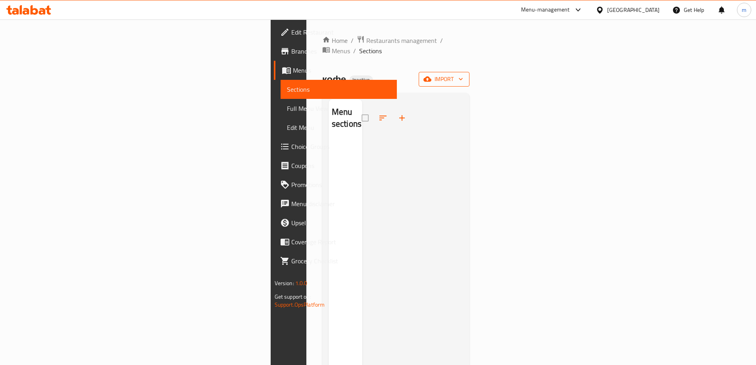
click at [463, 74] on span "import" at bounding box center [444, 79] width 38 height 10
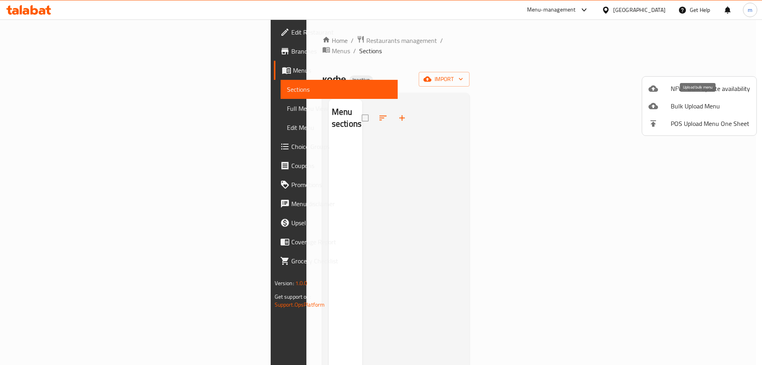
click at [674, 104] on span "Bulk Upload Menu" at bounding box center [710, 106] width 79 height 10
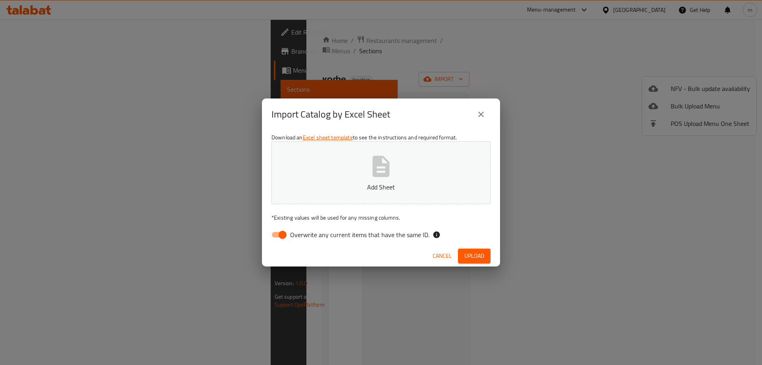
click at [285, 237] on input "Overwrite any current items that have the same ID." at bounding box center [282, 234] width 45 height 15
checkbox input "false"
click at [323, 204] on div "Download an Excel sheet template to see the instructions and required format. A…" at bounding box center [381, 187] width 238 height 115
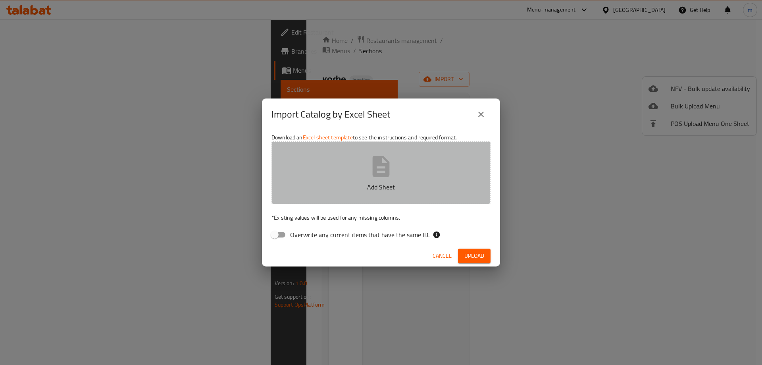
click at [367, 171] on button "Add Sheet" at bounding box center [380, 172] width 219 height 63
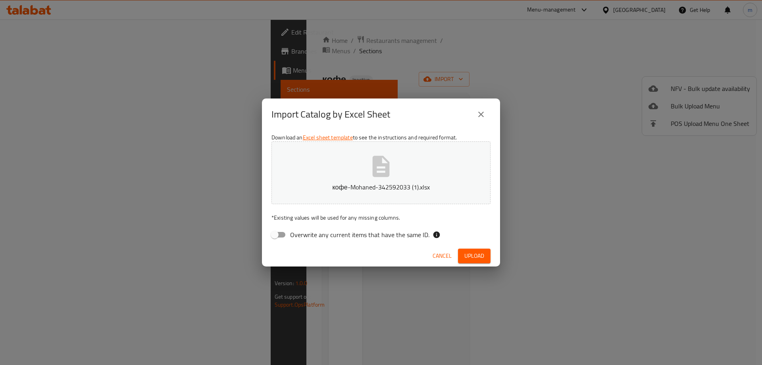
click at [472, 258] on span "Upload" at bounding box center [474, 256] width 20 height 10
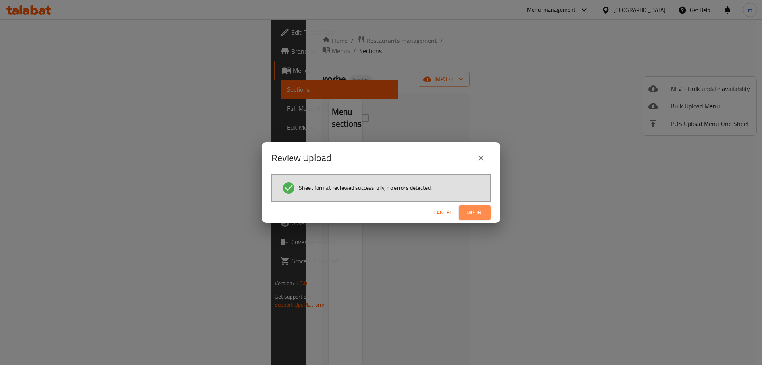
click at [468, 209] on span "Import" at bounding box center [474, 213] width 19 height 10
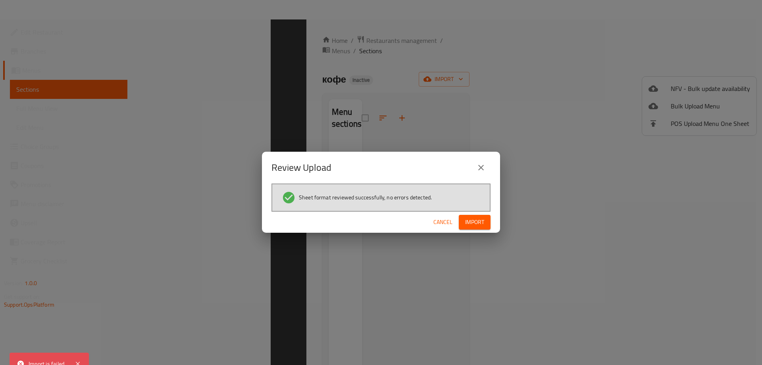
scroll to position [111, 0]
